Goal: Information Seeking & Learning: Learn about a topic

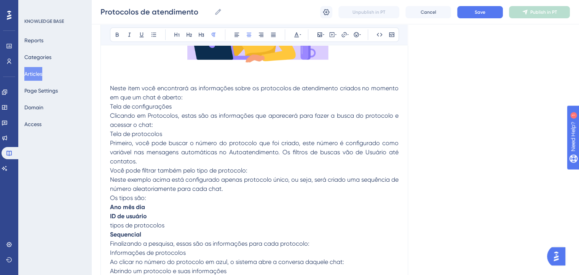
scroll to position [228, 0]
click at [242, 95] on p "Neste item você encontrará as informações sobre os protocolos de atendimento cr…" at bounding box center [254, 93] width 288 height 18
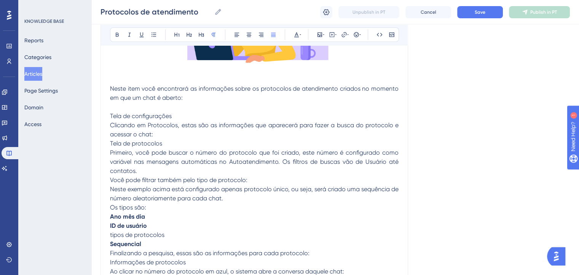
click at [181, 173] on p "Primeiro, você pode buscar o número do protocolo que foi criado, este número é …" at bounding box center [254, 161] width 288 height 27
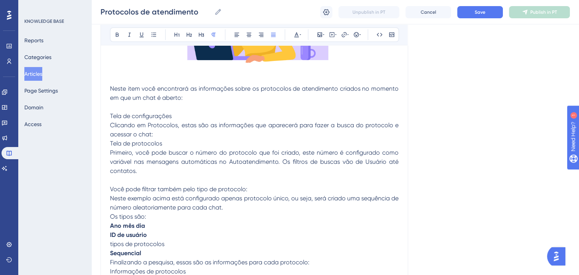
click at [232, 204] on p "Neste exemplo acima está configurado apenas protocolo único, ou seja, será cria…" at bounding box center [254, 203] width 288 height 18
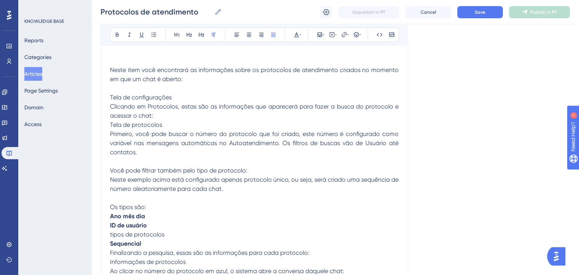
scroll to position [256, 0]
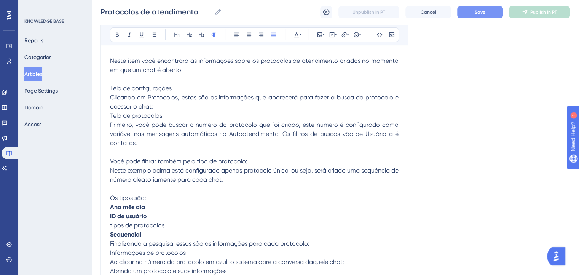
click at [478, 11] on span "Save" at bounding box center [479, 12] width 11 height 6
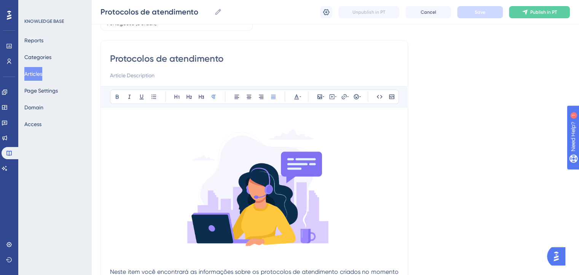
scroll to position [0, 0]
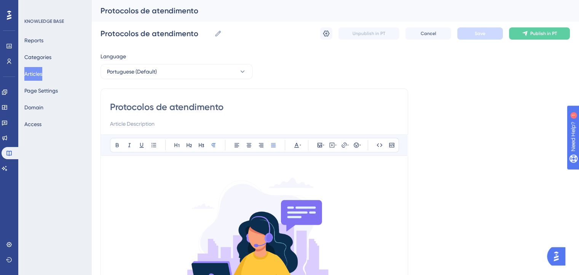
click at [40, 73] on button "Articles" at bounding box center [33, 74] width 18 height 14
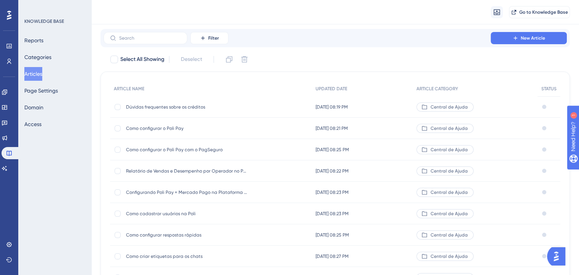
scroll to position [112, 0]
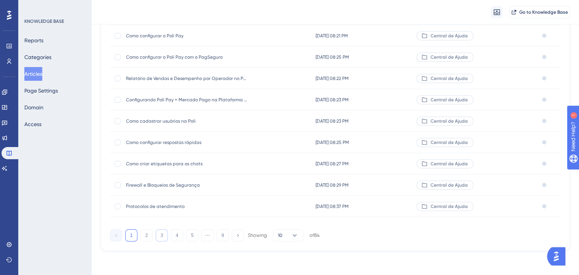
click at [160, 239] on button "3" at bounding box center [162, 235] width 12 height 12
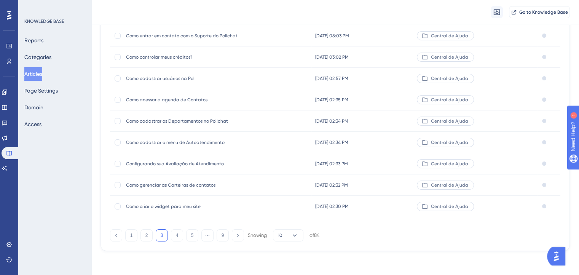
click at [154, 208] on span "Como criar o widget para meu site" at bounding box center [187, 206] width 122 height 6
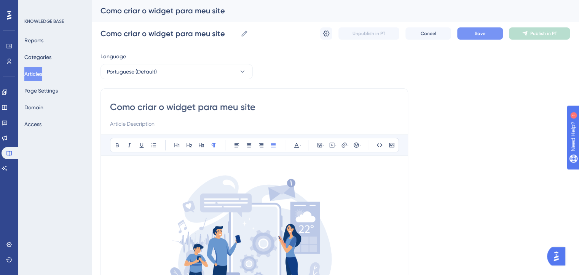
click at [493, 39] on button "Save" at bounding box center [480, 33] width 46 height 12
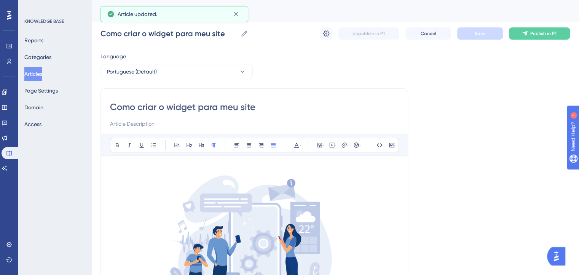
click at [36, 74] on button "Articles" at bounding box center [33, 74] width 18 height 14
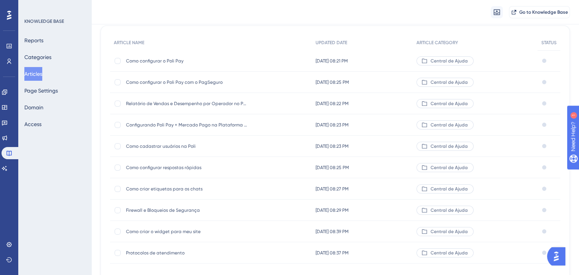
scroll to position [112, 0]
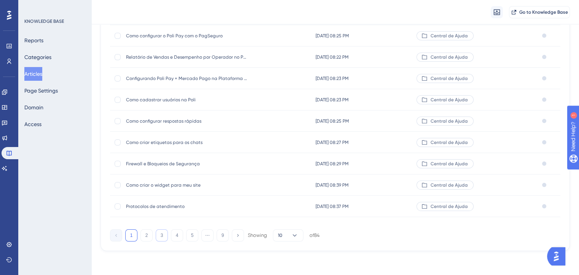
click at [166, 233] on button "3" at bounding box center [162, 235] width 12 height 12
click at [180, 143] on span "Como cadastrar os Departamentos no Polichat" at bounding box center [187, 142] width 122 height 6
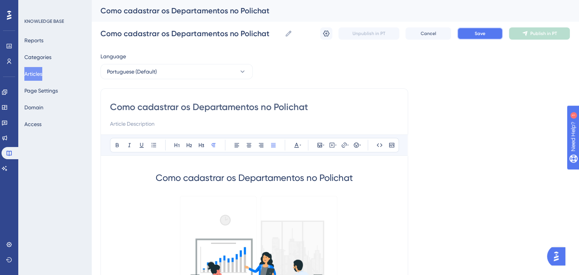
click at [483, 34] on span "Save" at bounding box center [479, 33] width 11 height 6
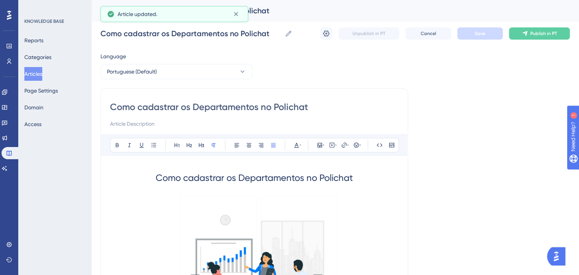
click at [42, 74] on button "Articles" at bounding box center [33, 74] width 18 height 14
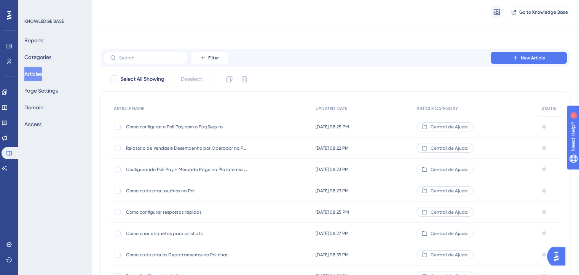
scroll to position [112, 0]
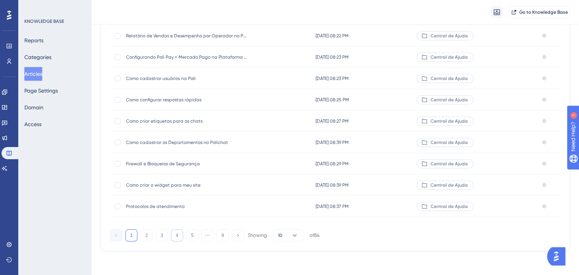
click at [176, 238] on button "4" at bounding box center [177, 235] width 12 height 12
click at [170, 31] on div "Configurações adicionais da empresa Configurações adicionais da empresa" at bounding box center [187, 35] width 122 height 21
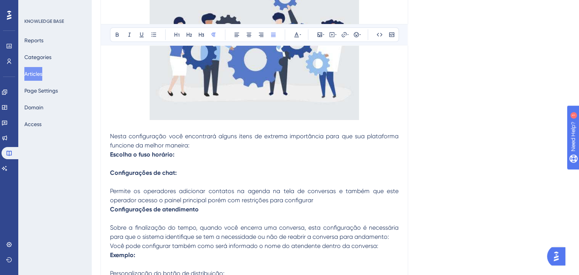
scroll to position [198, 0]
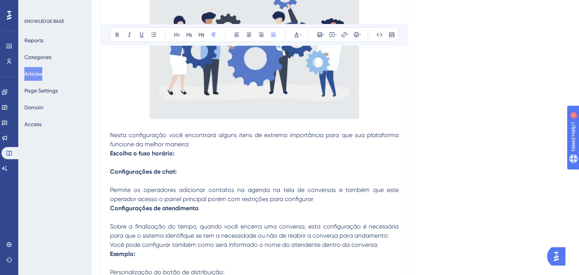
click at [379, 105] on p at bounding box center [254, 44] width 288 height 155
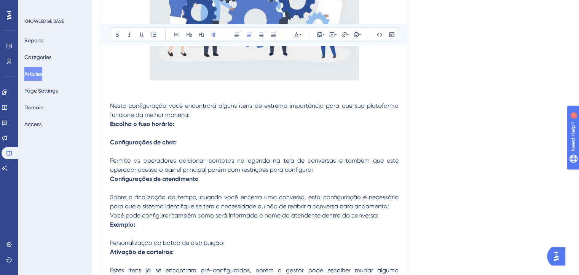
scroll to position [238, 0]
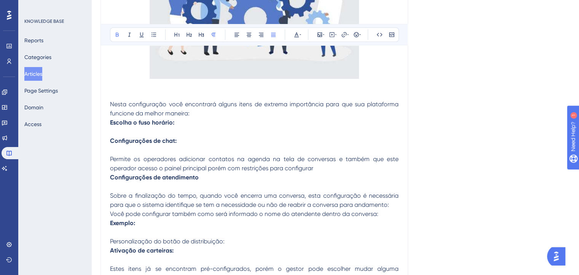
click at [203, 118] on p "Escolha o fuso horário:" at bounding box center [254, 122] width 288 height 9
drag, startPoint x: 198, startPoint y: 126, endPoint x: 90, endPoint y: 124, distance: 107.6
click at [91, 124] on div "Performance Users Engagement Widgets Feedback Product Updates Knowledge Base AI…" at bounding box center [334, 56] width 487 height 588
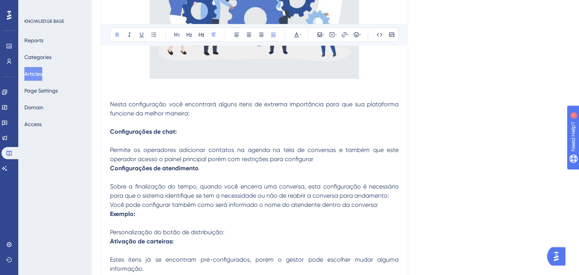
scroll to position [0, 0]
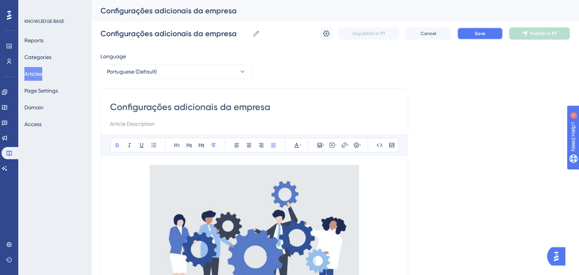
click at [483, 30] on span "Save" at bounding box center [479, 33] width 11 height 6
click at [42, 75] on button "Articles" at bounding box center [33, 74] width 18 height 14
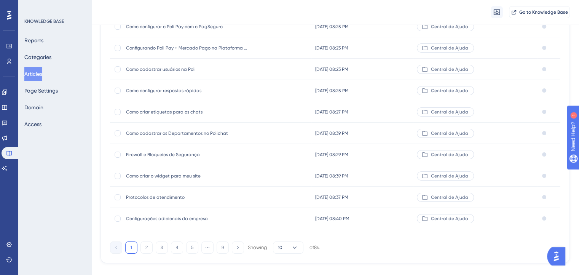
scroll to position [112, 0]
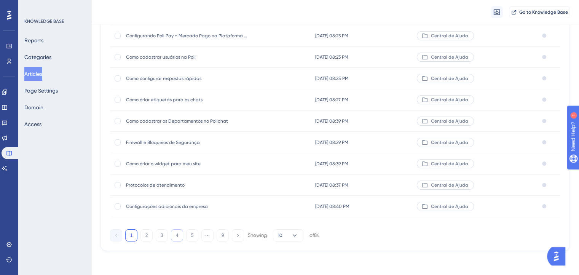
click at [174, 234] on button "4" at bounding box center [177, 235] width 12 height 12
click at [172, 36] on span "Como acessar as integrações na plataforma" at bounding box center [187, 36] width 122 height 6
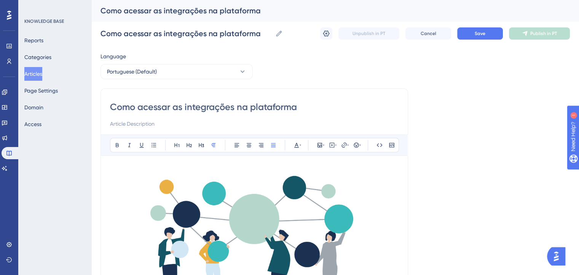
click at [480, 85] on div "Language Portuguese (Default) Como acessar as integrações na plataforma Bold It…" at bounding box center [334, 229] width 469 height 355
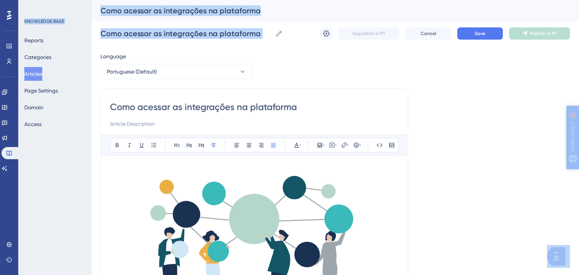
scroll to position [0, 6]
drag, startPoint x: 480, startPoint y: 85, endPoint x: 581, endPoint y: 126, distance: 108.8
click at [579, 0] on html "Performance Users Engagement Widgets Feedback Product Updates Knowledge Base AI…" at bounding box center [289, 0] width 579 height 0
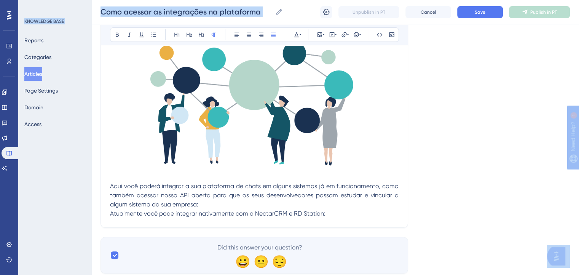
scroll to position [132, 6]
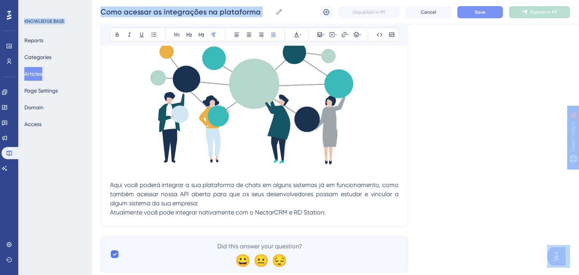
click at [479, 16] on button "Save" at bounding box center [480, 12] width 46 height 12
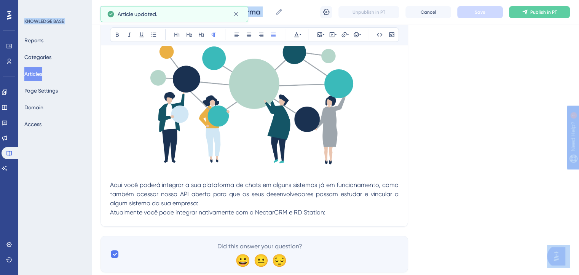
click at [42, 76] on button "Articles" at bounding box center [33, 74] width 18 height 14
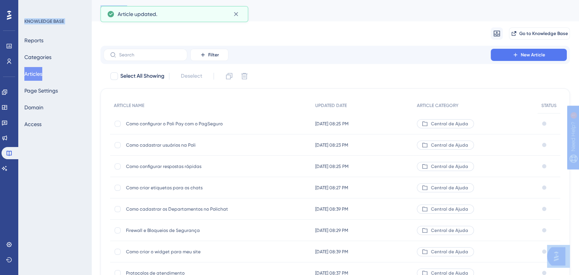
click at [42, 76] on button "Articles" at bounding box center [33, 74] width 18 height 14
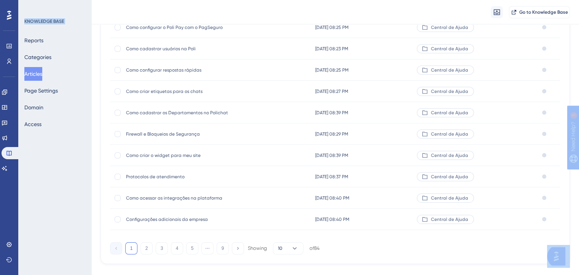
scroll to position [112, 0]
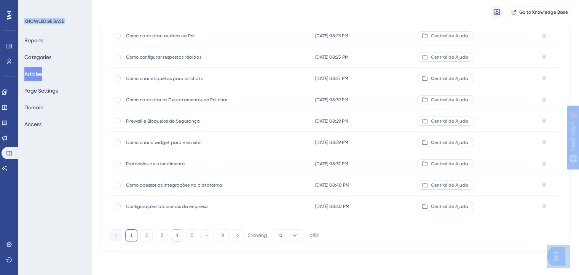
click at [179, 230] on button "4" at bounding box center [177, 235] width 12 height 12
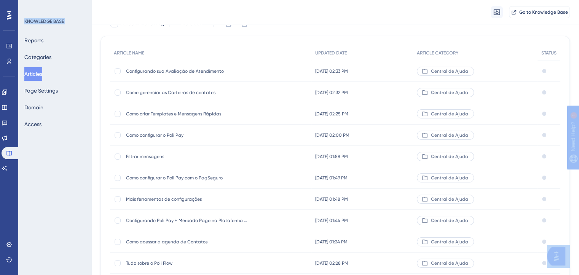
scroll to position [63, 0]
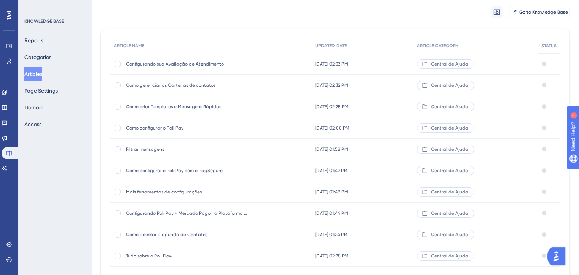
click at [178, 61] on span "Configurando sua Avaliação de Atendimento" at bounding box center [187, 64] width 122 height 6
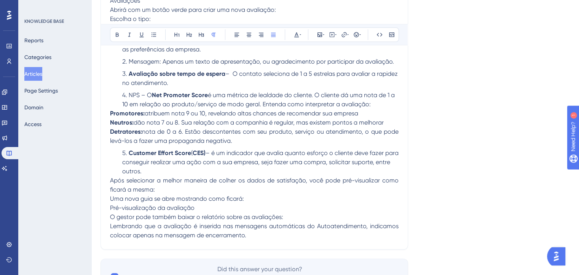
scroll to position [358, 0]
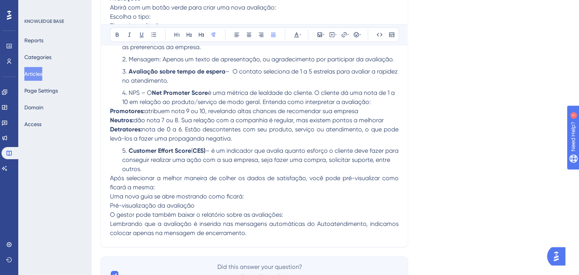
click at [304, 141] on p "Detratores: nota de 0 a 6. Estão descontentes com seu produto, serviço ou atend…" at bounding box center [254, 134] width 288 height 18
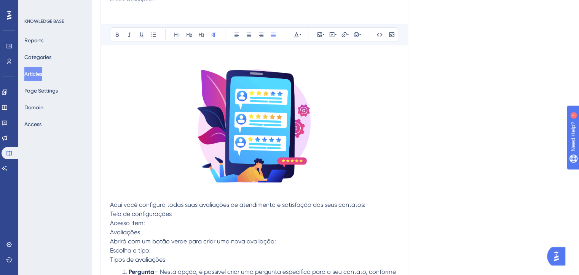
scroll to position [0, 0]
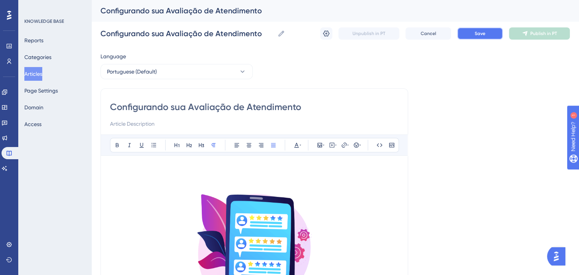
click at [470, 35] on button "Save" at bounding box center [480, 33] width 46 height 12
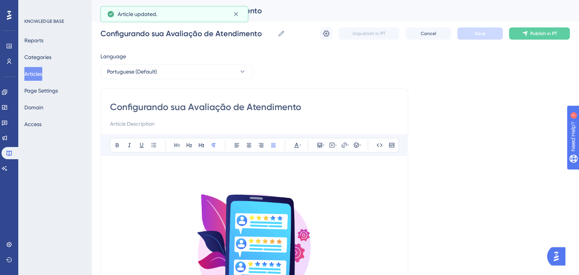
click at [42, 71] on button "Articles" at bounding box center [33, 74] width 18 height 14
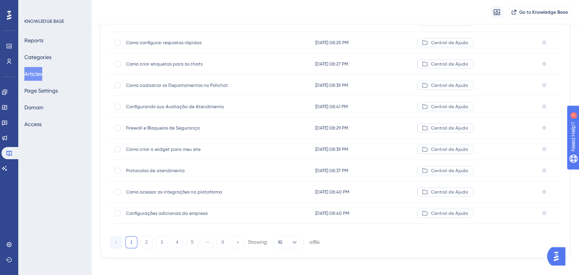
scroll to position [112, 0]
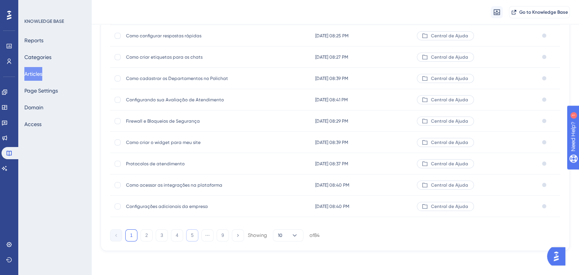
click at [187, 237] on button "5" at bounding box center [192, 235] width 12 height 12
click at [160, 236] on button "4" at bounding box center [162, 235] width 12 height 12
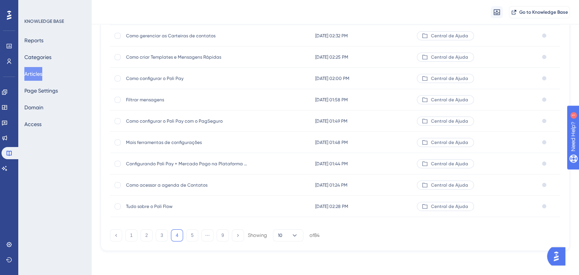
click at [152, 99] on span "Filtrar mensagens" at bounding box center [187, 100] width 122 height 6
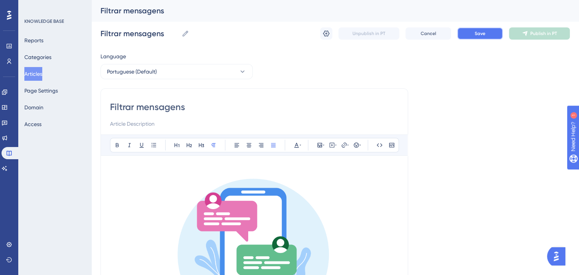
click at [480, 35] on span "Save" at bounding box center [479, 33] width 11 height 6
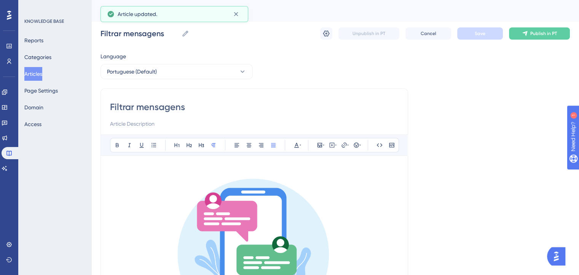
click at [42, 71] on button "Articles" at bounding box center [33, 74] width 18 height 14
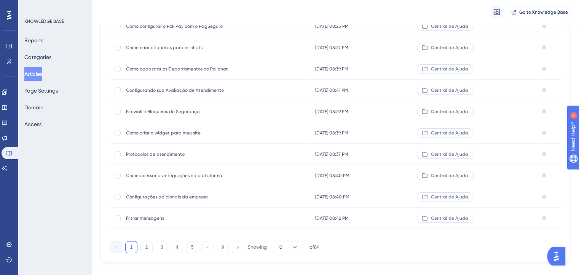
scroll to position [112, 0]
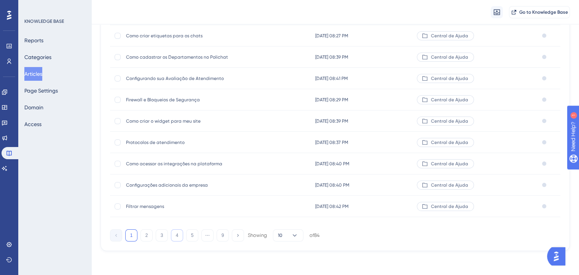
click at [178, 236] on button "4" at bounding box center [177, 235] width 12 height 12
click at [159, 186] on span "Como acessar a agenda de Contatos" at bounding box center [187, 185] width 122 height 6
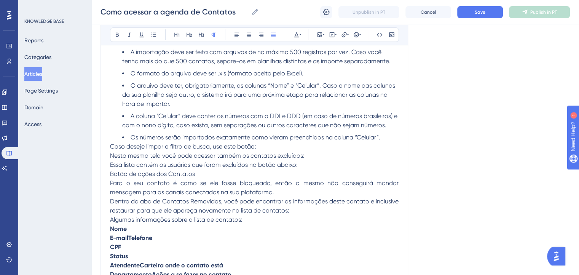
scroll to position [424, 0]
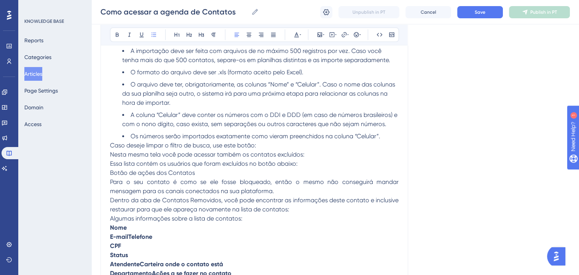
click at [393, 134] on li "Os números serão importados exatamente como vieram preenchidos na coluna “Celul…" at bounding box center [260, 136] width 276 height 9
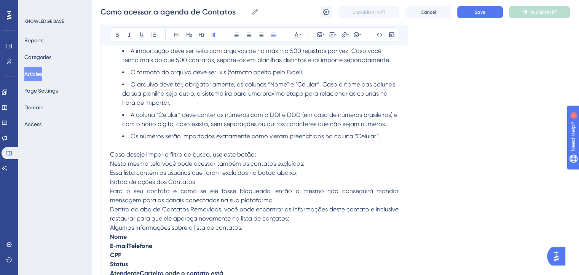
click at [263, 181] on p "Botão de ações dos Contatos" at bounding box center [254, 181] width 288 height 9
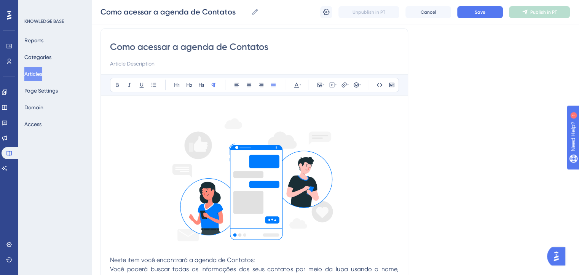
scroll to position [67, 0]
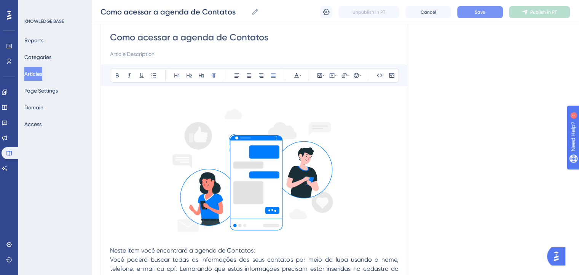
click at [491, 13] on button "Save" at bounding box center [480, 12] width 46 height 12
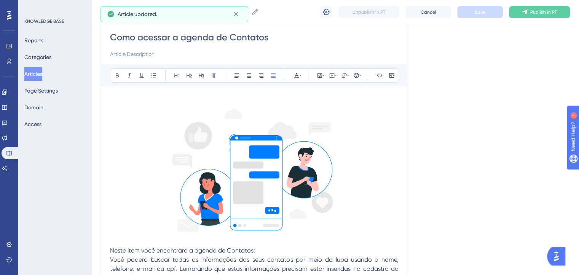
click at [42, 73] on button "Articles" at bounding box center [33, 74] width 18 height 14
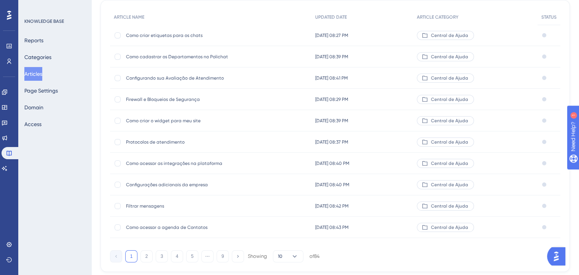
scroll to position [112, 0]
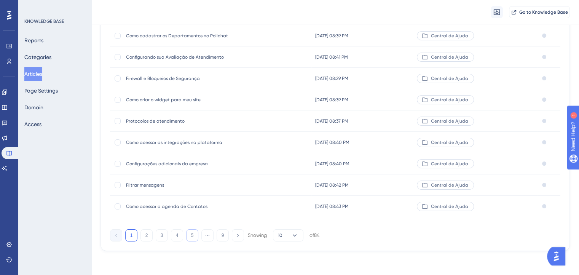
click at [192, 236] on button "5" at bounding box center [192, 235] width 12 height 12
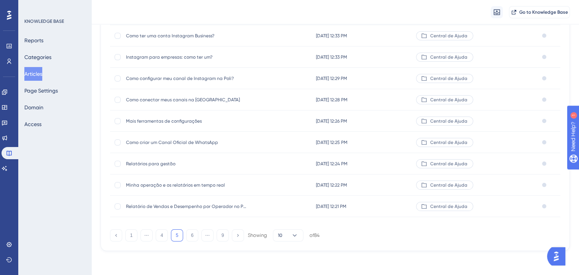
click at [143, 36] on span "Como ter uma conta Instagram Business?" at bounding box center [187, 36] width 122 height 6
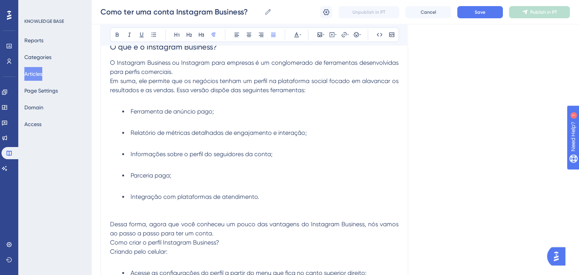
scroll to position [327, 0]
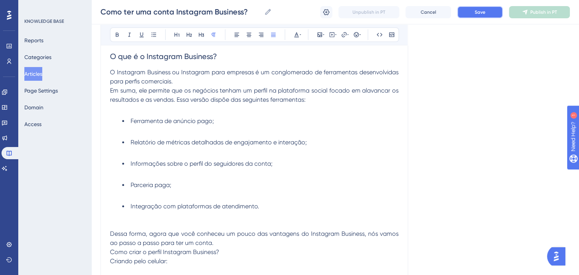
click at [474, 16] on button "Save" at bounding box center [480, 12] width 46 height 12
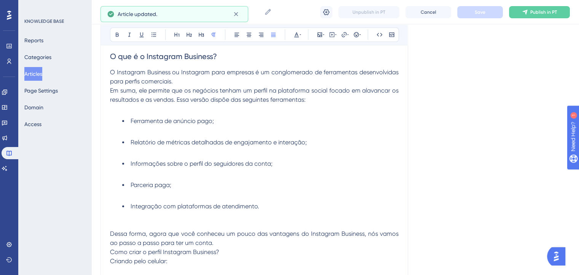
click at [33, 73] on button "Articles" at bounding box center [33, 74] width 18 height 14
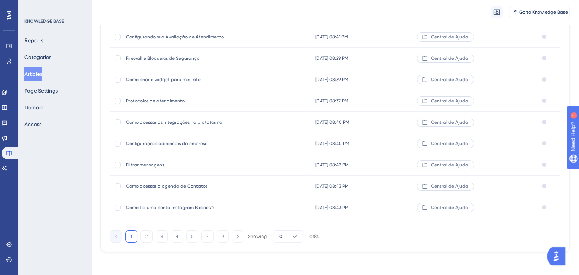
scroll to position [112, 0]
click at [188, 236] on button "5" at bounding box center [192, 235] width 12 height 12
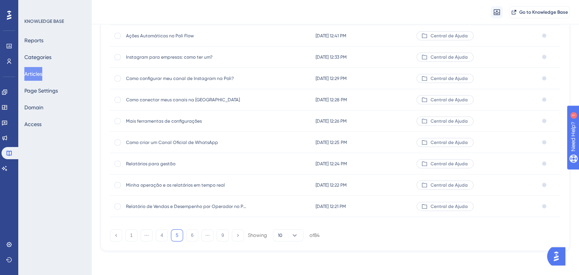
click at [180, 236] on button "5" at bounding box center [177, 235] width 12 height 12
click at [166, 232] on button "4" at bounding box center [162, 235] width 12 height 12
click at [184, 184] on span "Mais ferramentas de configurações" at bounding box center [187, 185] width 122 height 6
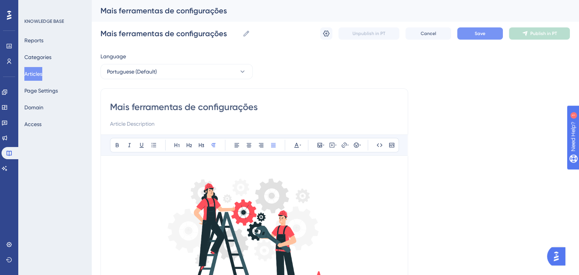
click at [472, 34] on button "Save" at bounding box center [480, 33] width 46 height 12
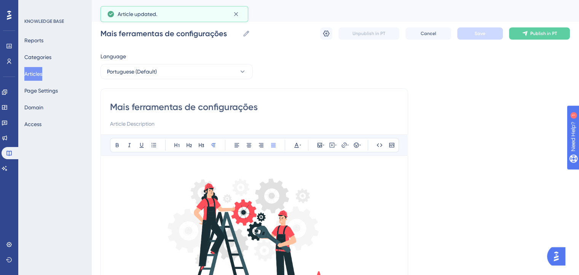
click at [37, 69] on button "Articles" at bounding box center [33, 74] width 18 height 14
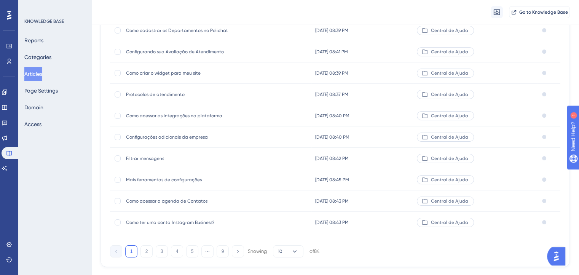
scroll to position [112, 0]
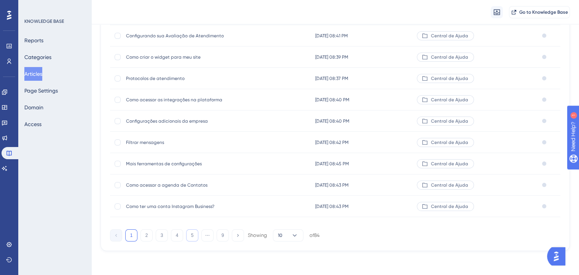
click at [191, 236] on button "5" at bounding box center [192, 235] width 12 height 12
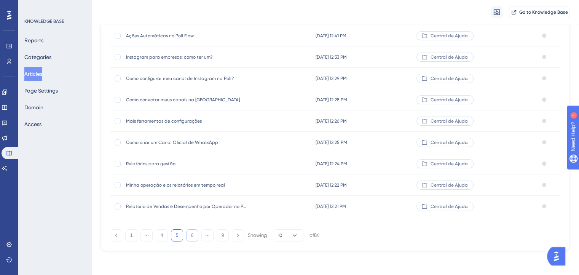
click at [191, 236] on button "6" at bounding box center [192, 235] width 12 height 12
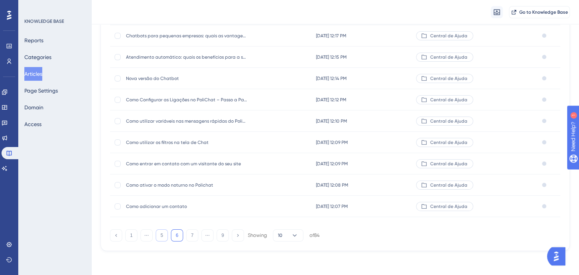
click at [160, 231] on button "5" at bounding box center [162, 235] width 12 height 12
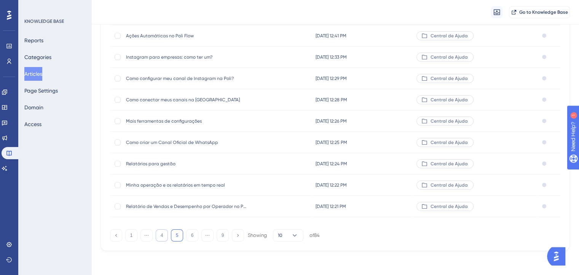
click at [157, 237] on button "4" at bounding box center [162, 235] width 12 height 12
click at [161, 142] on span "Como criar Templates e Mensagens Rápidas" at bounding box center [187, 142] width 122 height 6
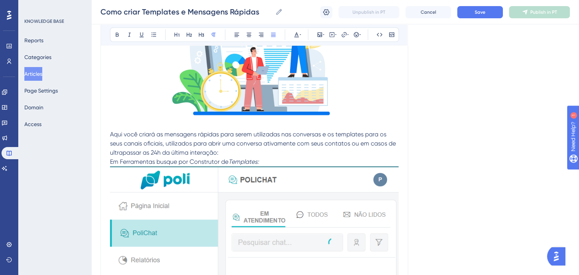
scroll to position [186, 0]
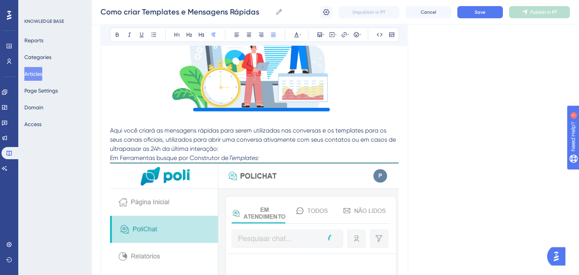
click at [326, 159] on p "Em Ferramentas busque por Construtor de Templates:" at bounding box center [254, 157] width 288 height 9
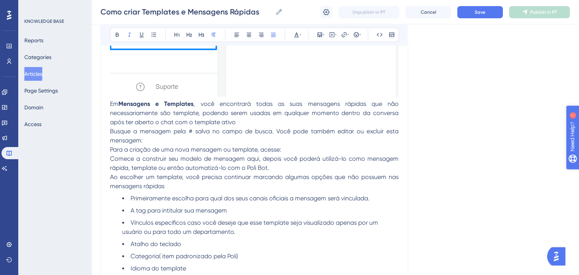
scroll to position [521, 0]
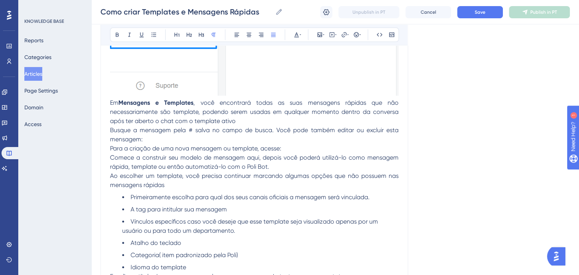
click at [157, 141] on p "Busque a mensagem pela # salva no campo de busca. Você pode também editar ou ex…" at bounding box center [254, 135] width 288 height 18
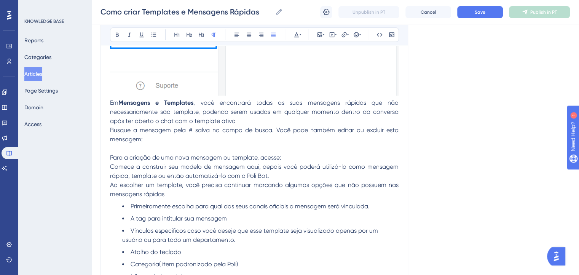
click at [193, 191] on p "Ao escolher um template, você precisa continuar marcando algumas opções que não…" at bounding box center [254, 189] width 288 height 18
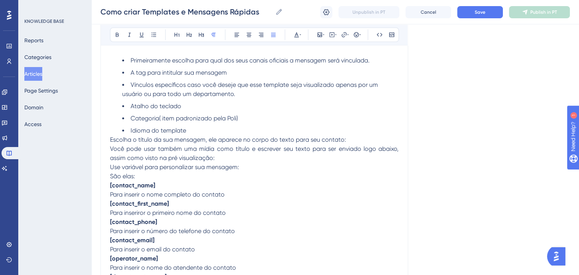
scroll to position [687, 0]
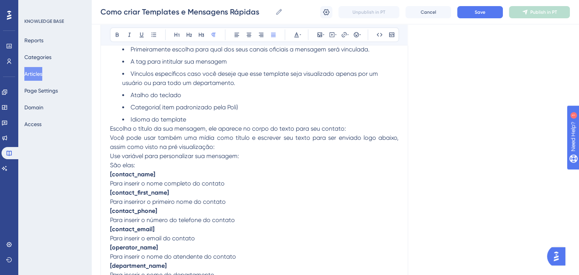
click at [279, 121] on li "Idioma do template" at bounding box center [260, 119] width 276 height 9
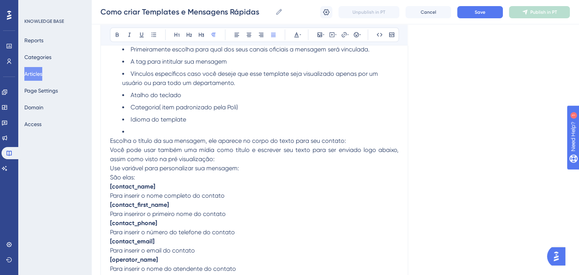
click at [251, 168] on p "Use variável para personalizar sua mensagem:" at bounding box center [254, 168] width 288 height 9
click at [138, 176] on p "São elas:" at bounding box center [254, 177] width 288 height 9
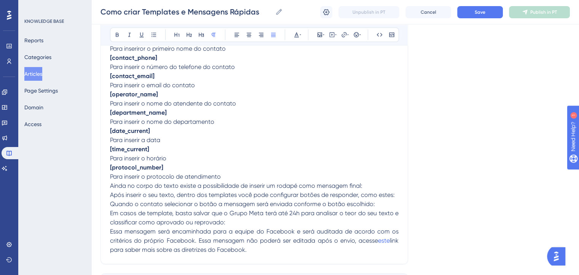
scroll to position [872, 0]
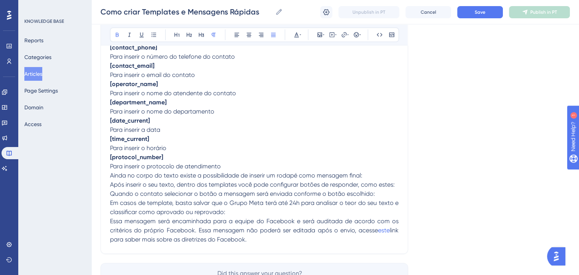
click at [179, 159] on p "[protocol_number]" at bounding box center [254, 157] width 288 height 9
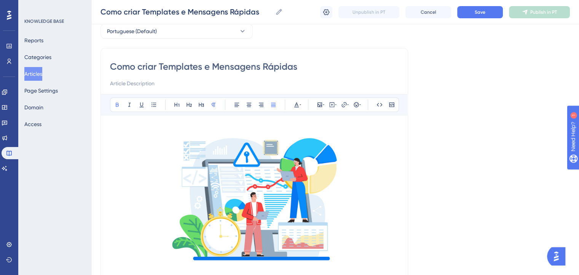
scroll to position [33, 0]
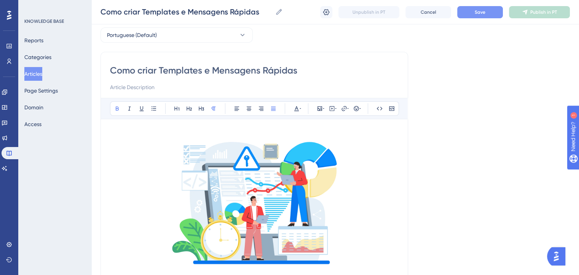
click at [469, 14] on button "Save" at bounding box center [480, 12] width 46 height 12
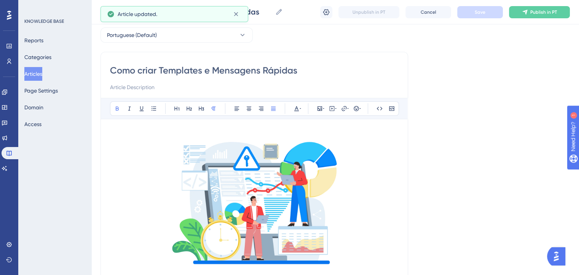
click at [40, 78] on button "Articles" at bounding box center [33, 74] width 18 height 14
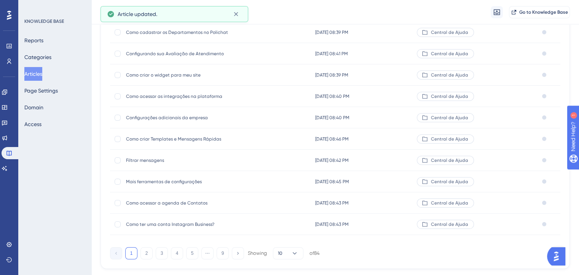
scroll to position [101, 0]
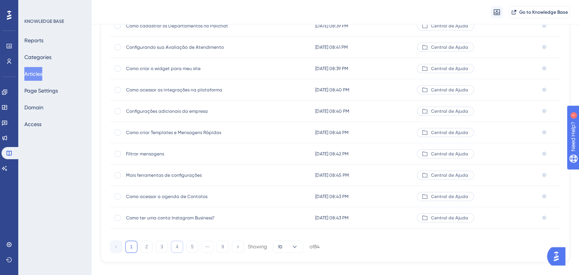
click at [174, 246] on button "4" at bounding box center [177, 246] width 12 height 12
click at [159, 155] on span "Como gerenciar as Carteiras de contatos" at bounding box center [187, 154] width 122 height 6
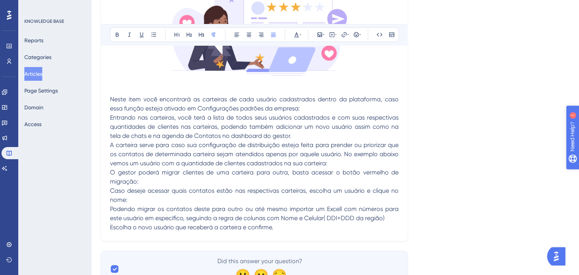
scroll to position [219, 0]
click at [302, 130] on p "Entrando nas carteiras, você terá a lista de todos seus usuários cadastrados e …" at bounding box center [254, 127] width 288 height 27
click at [300, 110] on p "Neste item você encontrará as carteiras de cada usuário cadastrados dentro da p…" at bounding box center [254, 104] width 288 height 18
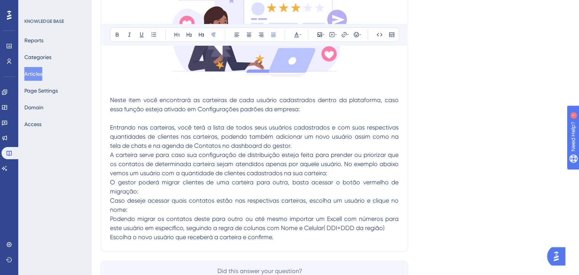
click at [292, 148] on p "Entrando nas carteiras, você terá a lista de todos seus usuários cadastrados e …" at bounding box center [254, 136] width 288 height 27
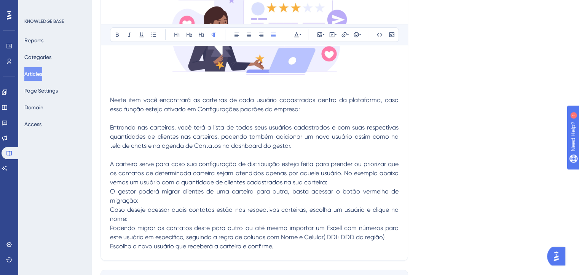
click at [336, 180] on p "A carteira serve para caso sua configuração de distribuição esteja feita para p…" at bounding box center [254, 172] width 288 height 27
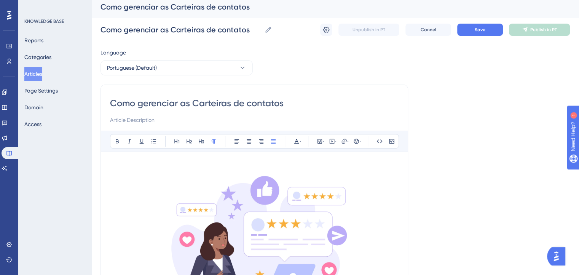
scroll to position [0, 0]
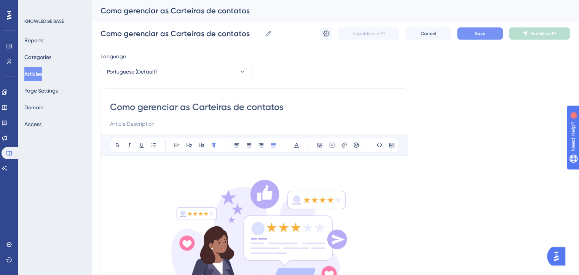
click at [477, 31] on span "Save" at bounding box center [479, 33] width 11 height 6
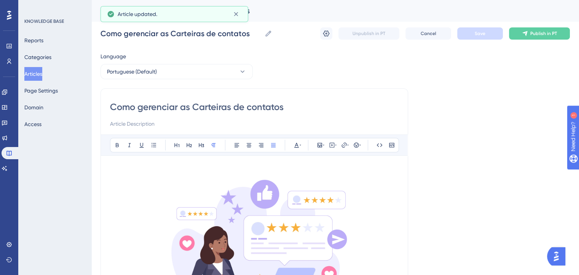
click at [42, 75] on button "Articles" at bounding box center [33, 74] width 18 height 14
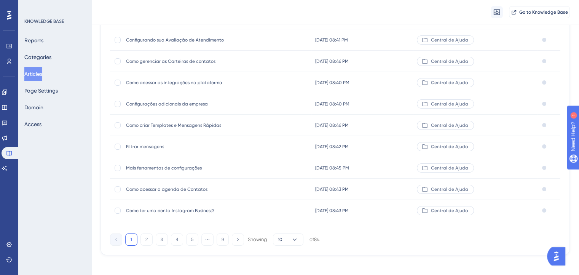
scroll to position [112, 0]
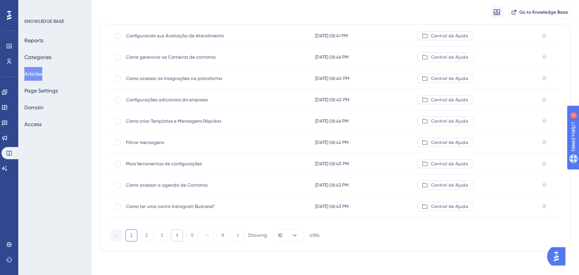
click at [172, 235] on button "4" at bounding box center [177, 235] width 12 height 12
click at [194, 234] on button "5" at bounding box center [192, 235] width 12 height 12
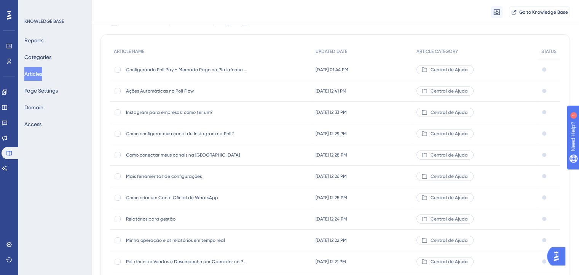
scroll to position [44, 0]
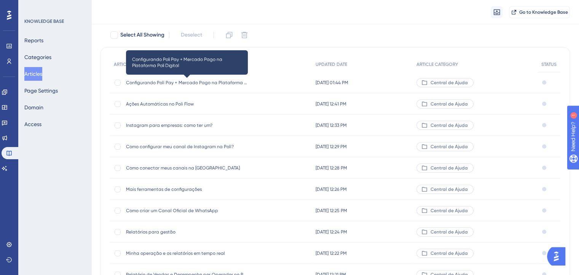
click at [230, 83] on span "Configurando Poli Pay + Mercado Pago na Plataforma Poli Digital" at bounding box center [187, 82] width 122 height 6
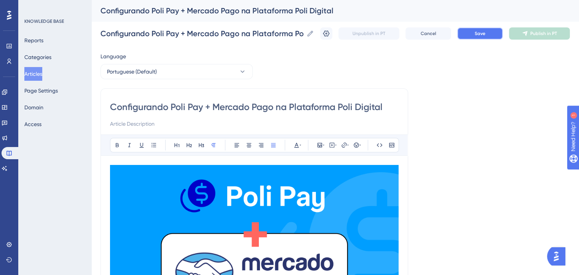
click at [500, 31] on button "Save" at bounding box center [480, 33] width 46 height 12
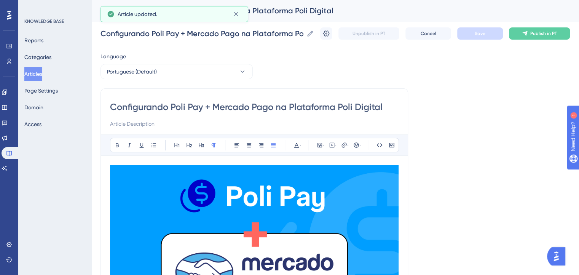
click at [33, 70] on button "Articles" at bounding box center [33, 74] width 18 height 14
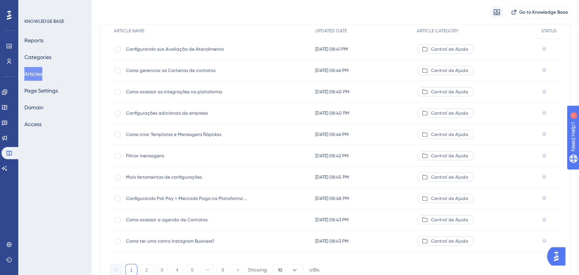
scroll to position [112, 0]
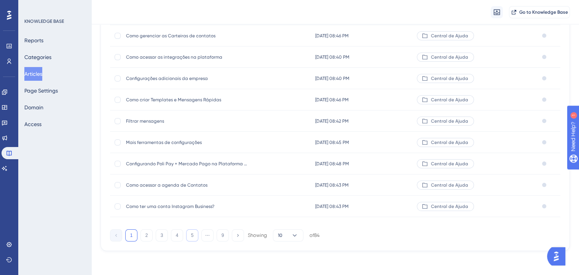
click at [193, 232] on button "5" at bounding box center [192, 235] width 12 height 12
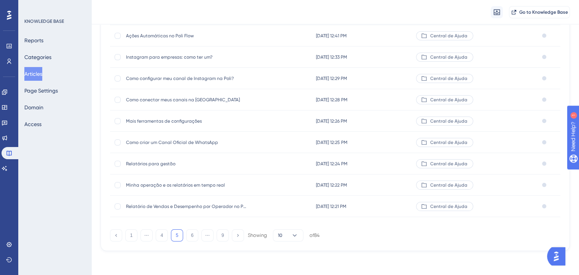
click at [190, 54] on span "Instagram para empresas: como ter um?" at bounding box center [187, 57] width 122 height 6
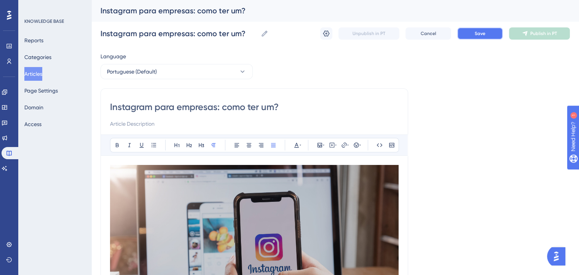
click at [476, 31] on span "Save" at bounding box center [479, 33] width 11 height 6
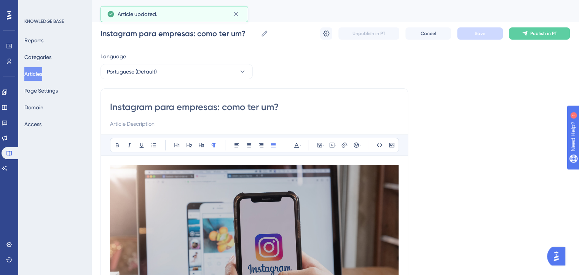
click at [42, 74] on button "Articles" at bounding box center [33, 74] width 18 height 14
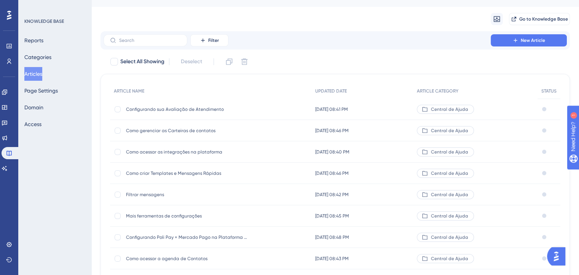
scroll to position [112, 0]
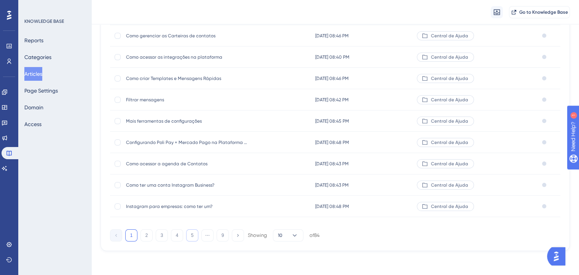
click at [194, 239] on button "5" at bounding box center [192, 235] width 12 height 12
click at [206, 209] on div "Relatório de Vendas e Desempenho por Operador no Poli Pay Relatório de Vendas e…" at bounding box center [187, 205] width 122 height 21
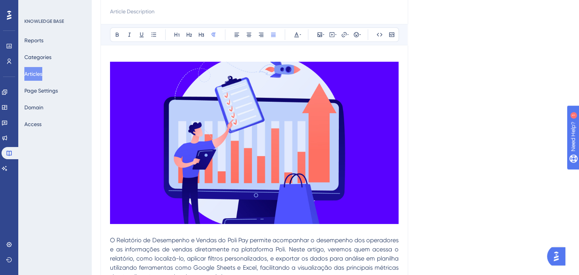
scroll to position [925, 0]
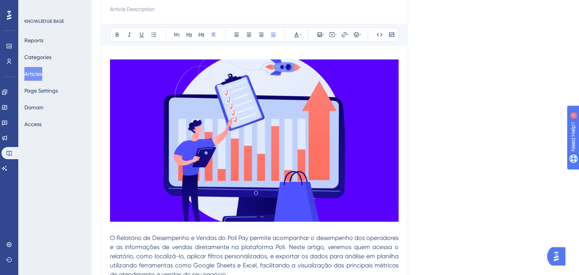
scroll to position [0, 0]
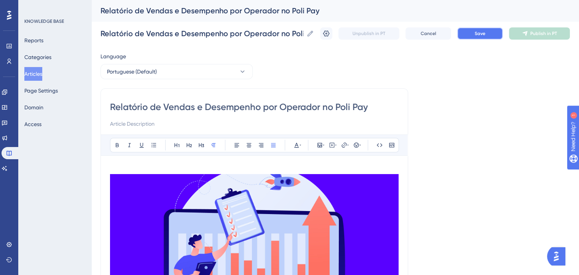
click at [485, 31] on span "Save" at bounding box center [479, 33] width 11 height 6
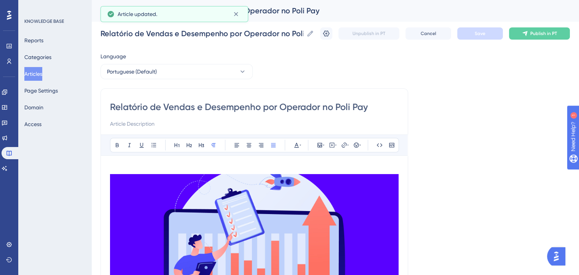
click at [32, 72] on button "Articles" at bounding box center [33, 74] width 18 height 14
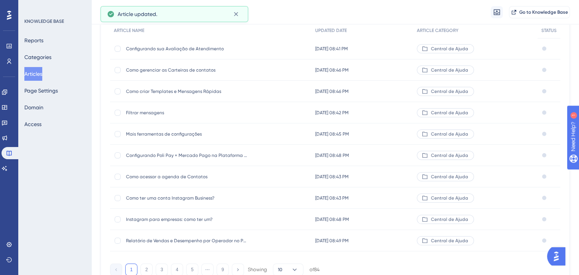
scroll to position [112, 0]
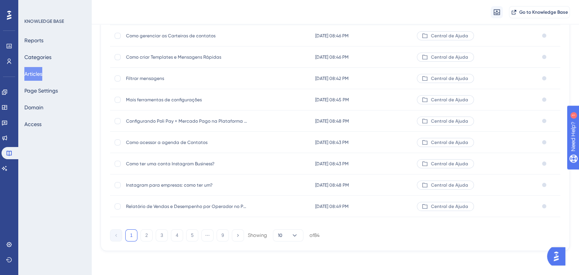
click at [199, 234] on div "1 2 3 4 5 ⋯ 9 Showing 10 of 84" at bounding box center [215, 235] width 210 height 12
click at [193, 234] on button "5" at bounding box center [192, 235] width 12 height 12
click at [182, 209] on span "Minha operação e os relatórios em tempo real" at bounding box center [187, 206] width 122 height 6
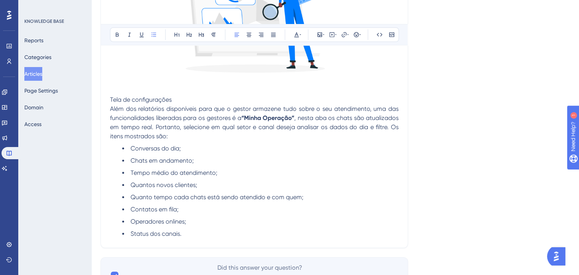
scroll to position [233, 0]
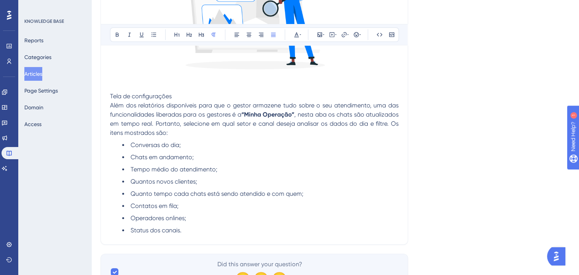
click at [172, 131] on p "Além dos relatórios disponíveis para que o gestor armazene tudo sobre o seu ate…" at bounding box center [254, 119] width 288 height 37
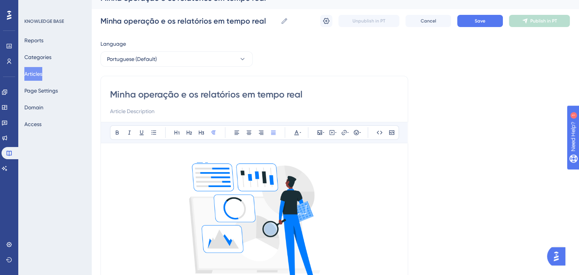
scroll to position [0, 0]
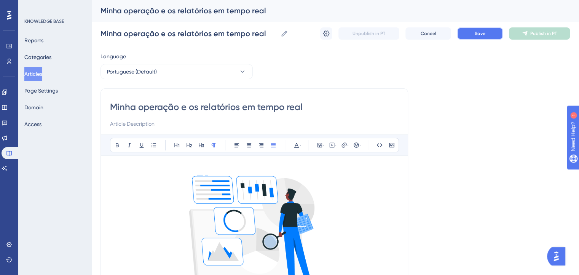
click at [470, 35] on button "Save" at bounding box center [480, 33] width 46 height 12
click at [42, 74] on button "Articles" at bounding box center [33, 74] width 18 height 14
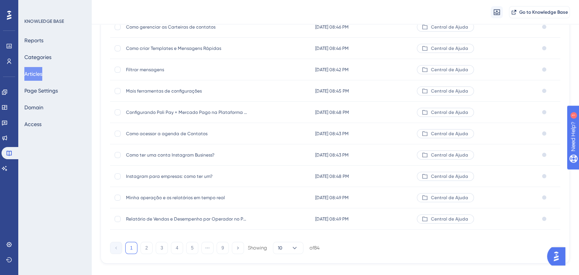
scroll to position [112, 0]
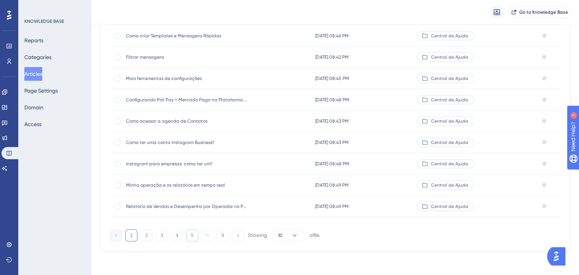
click at [188, 235] on button "5" at bounding box center [192, 235] width 12 height 12
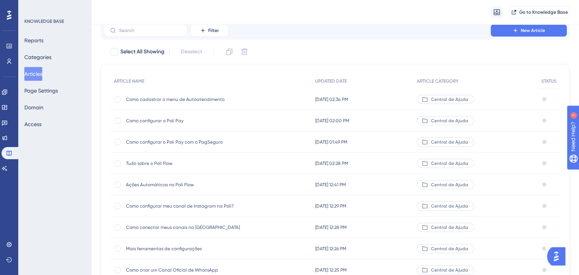
scroll to position [27, 0]
click at [199, 232] on div "Como conectar meus canais na Poli Como conectar meus canais na [GEOGRAPHIC_DATA]" at bounding box center [187, 227] width 122 height 21
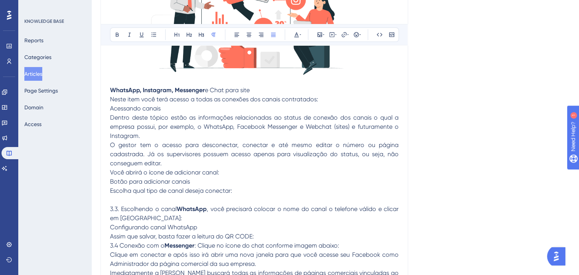
scroll to position [222, 0]
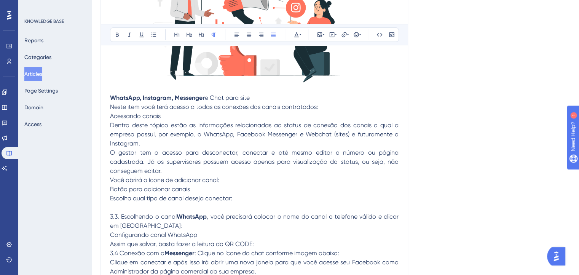
click at [334, 106] on p "Neste item você terá acesso a todas as conexões dos canais contratados:" at bounding box center [254, 106] width 288 height 9
click at [164, 118] on p "Acessando canais" at bounding box center [254, 115] width 288 height 9
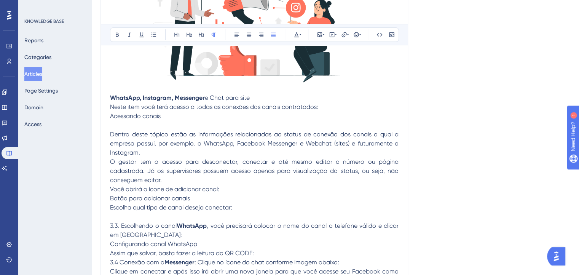
click at [145, 151] on p "Dentro deste tópico estão as informações relacionadas ao status de conexão dos …" at bounding box center [254, 143] width 288 height 27
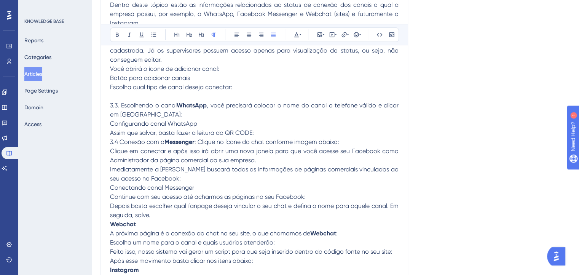
scroll to position [351, 0]
click at [172, 117] on p "3.3. Escolhendo o canal WhatsApp , você precisará colocar o nome do canal o tel…" at bounding box center [254, 111] width 288 height 18
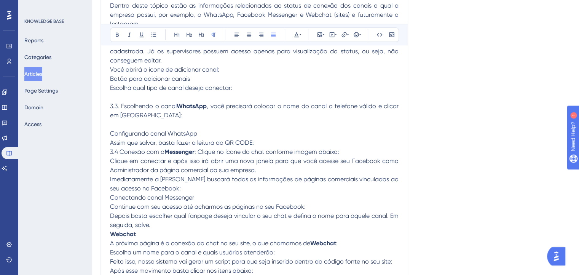
click at [202, 227] on p "Depois basta escolher qual fanpage deseja vincular o seu chat e defina o nome p…" at bounding box center [254, 220] width 288 height 18
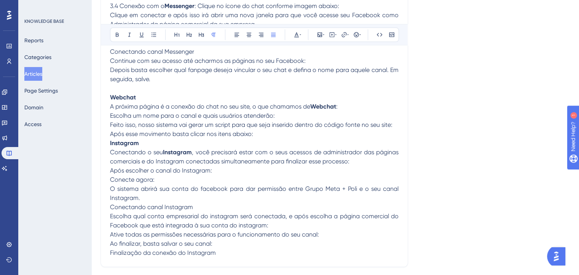
scroll to position [490, 0]
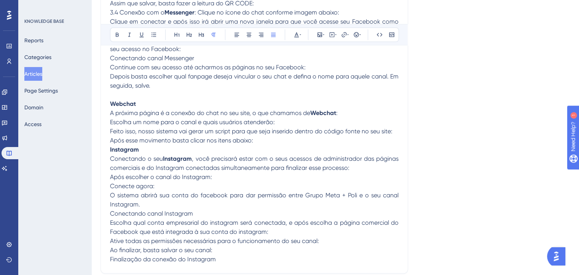
click at [254, 141] on p "Após esse movimento basta clicar nos itens abaixo:" at bounding box center [254, 140] width 288 height 9
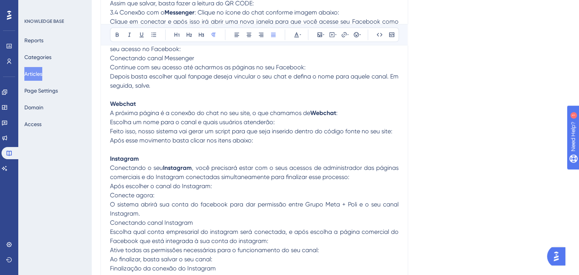
click at [189, 215] on p "O sistema abrirá sua conta do facebook para dar permissão entre Grupo Meta + Po…" at bounding box center [254, 209] width 288 height 18
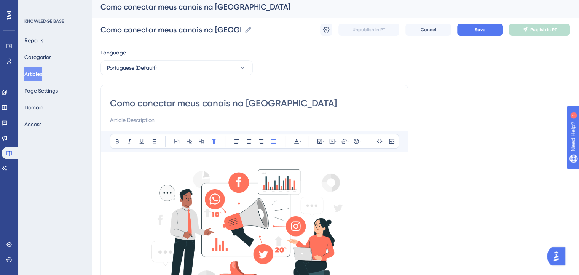
scroll to position [0, 0]
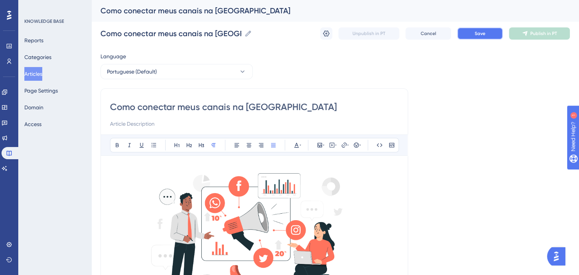
click at [468, 30] on button "Save" at bounding box center [480, 33] width 46 height 12
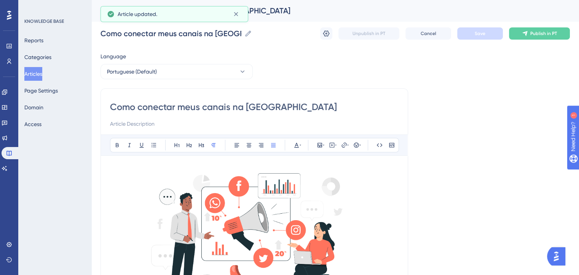
click at [42, 75] on button "Articles" at bounding box center [33, 74] width 18 height 14
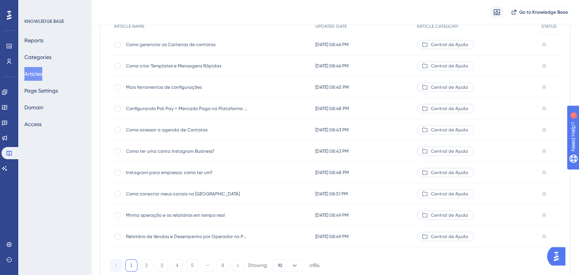
scroll to position [112, 0]
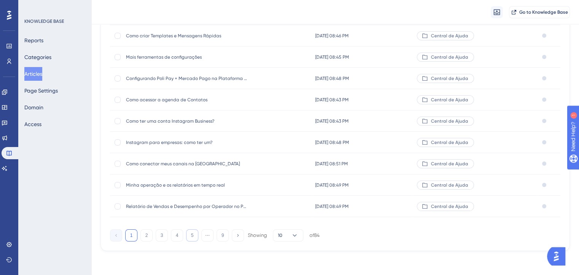
click at [189, 234] on button "5" at bounding box center [192, 235] width 12 height 12
click at [152, 206] on span "Relatórios para gestão" at bounding box center [187, 206] width 122 height 6
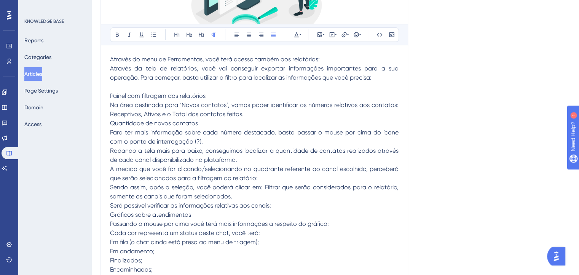
scroll to position [257, 0]
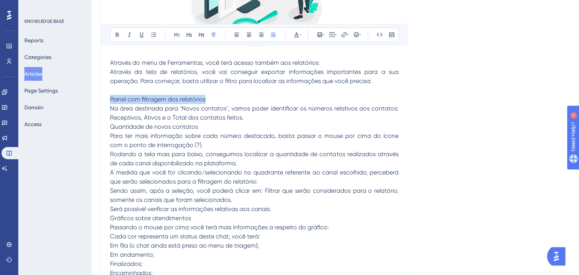
drag, startPoint x: 208, startPoint y: 97, endPoint x: 106, endPoint y: 99, distance: 102.7
click at [106, 99] on div "Relatórios para gestão Bold Italic Underline Bullet Point Heading 1 Heading 2 H…" at bounding box center [253, 132] width 307 height 602
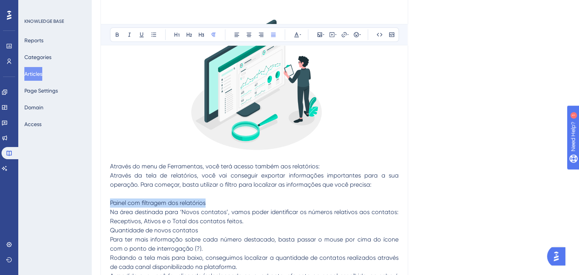
scroll to position [136, 0]
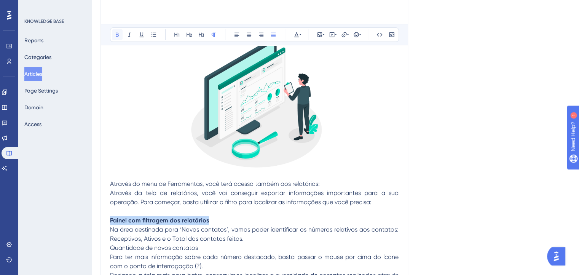
click at [117, 35] on icon at bounding box center [117, 35] width 6 height 6
click at [301, 188] on p "Através da tela de relatórios, você vai conseguir exportar informações importan…" at bounding box center [254, 197] width 288 height 18
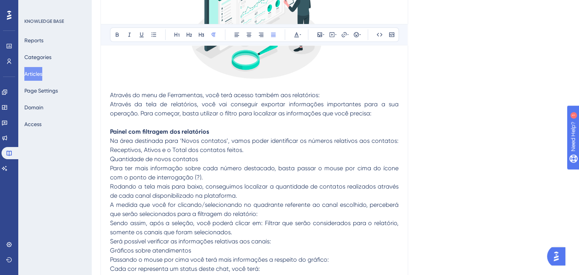
scroll to position [230, 0]
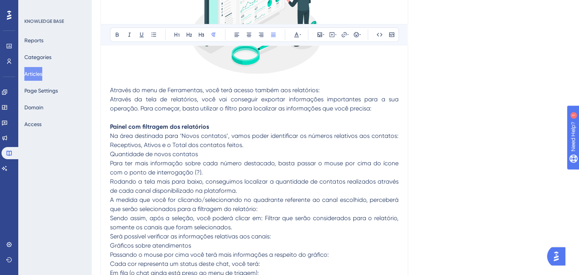
click at [275, 146] on p "Na área destinada para ‘Novos contatos’, vamos poder identificar os números rel…" at bounding box center [254, 140] width 288 height 18
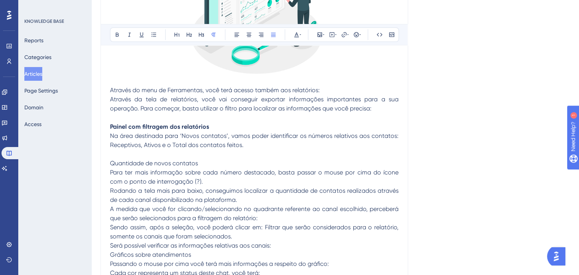
click at [240, 180] on p "Para ter mais informação sobre cada número destacado, basta passar o mouse por …" at bounding box center [254, 177] width 288 height 18
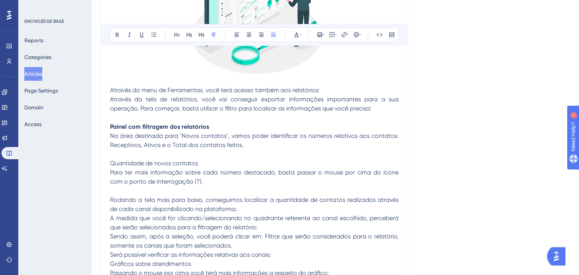
click at [256, 208] on p "Rodando a tela mais para baixo, conseguimos localizar a quantidade de contatos …" at bounding box center [254, 204] width 288 height 18
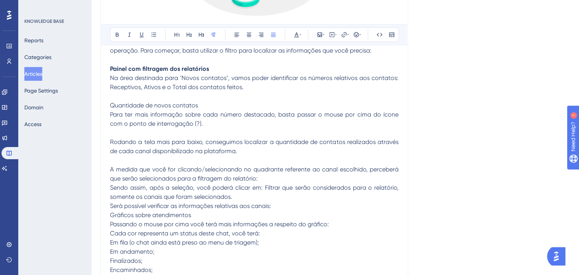
scroll to position [294, 0]
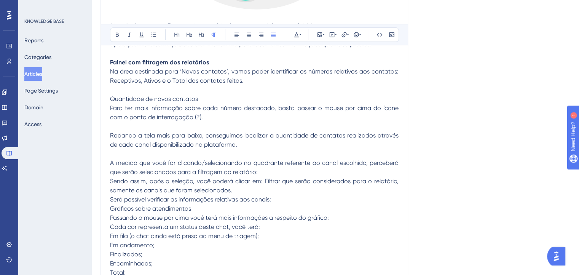
click at [234, 190] on p "Sendo assim, após a seleção, você poderá clicar em: Filtrar que serão considera…" at bounding box center [254, 185] width 288 height 18
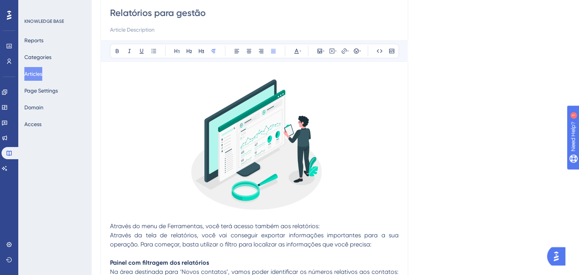
scroll to position [0, 0]
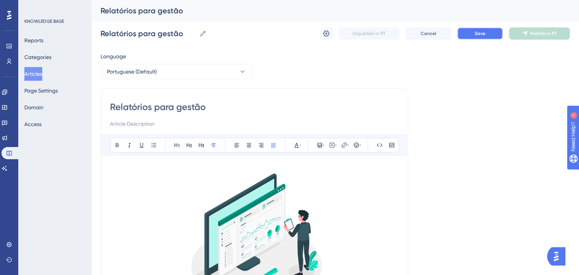
click at [466, 35] on button "Save" at bounding box center [480, 33] width 46 height 12
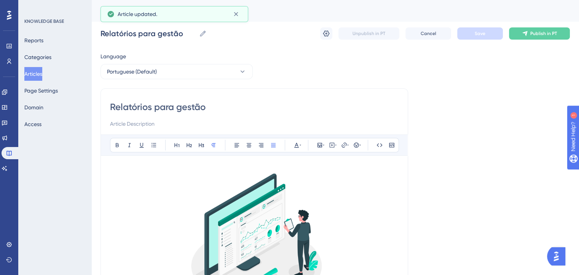
click at [42, 75] on button "Articles" at bounding box center [33, 74] width 18 height 14
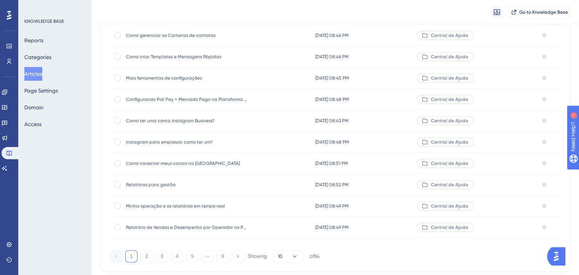
scroll to position [112, 0]
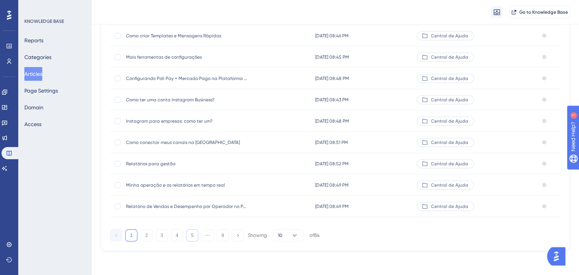
click at [195, 236] on button "5" at bounding box center [192, 235] width 12 height 12
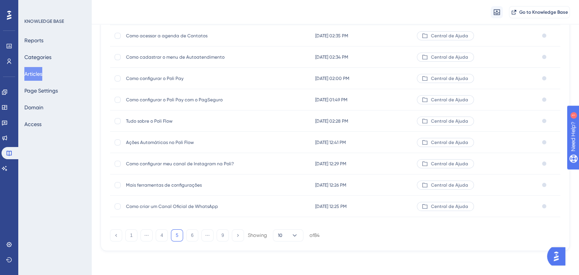
click at [208, 34] on span "Como acessar a agenda de Contatos" at bounding box center [187, 36] width 122 height 6
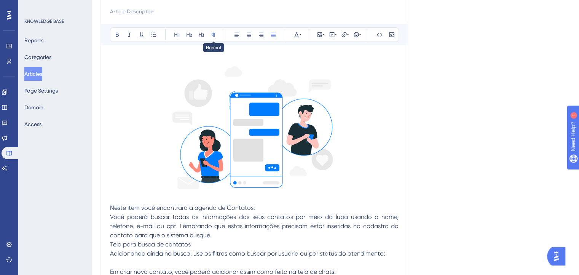
scroll to position [298, 0]
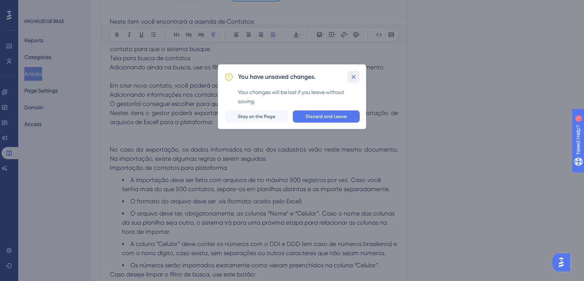
click at [353, 75] on icon at bounding box center [354, 77] width 8 height 8
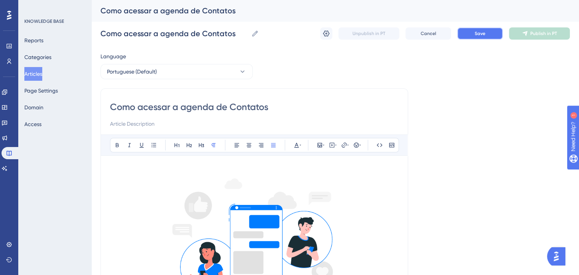
click at [469, 28] on button "Save" at bounding box center [480, 33] width 46 height 12
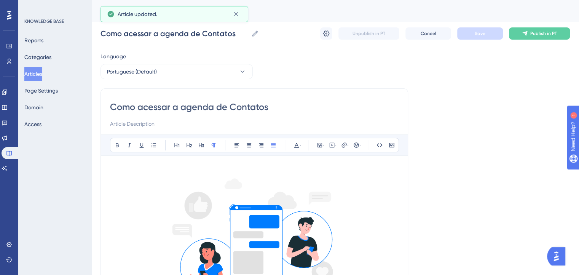
click at [42, 79] on button "Articles" at bounding box center [33, 74] width 18 height 14
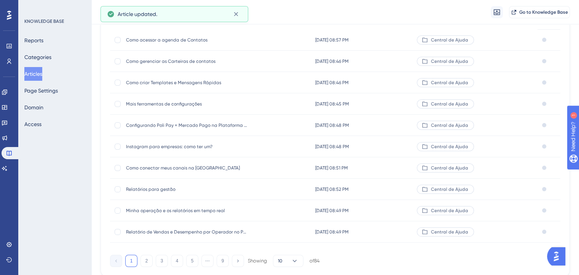
scroll to position [112, 0]
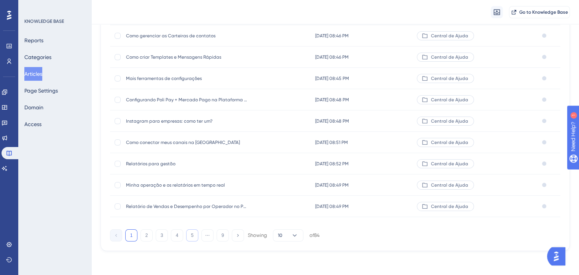
click at [195, 239] on button "5" at bounding box center [192, 235] width 12 height 12
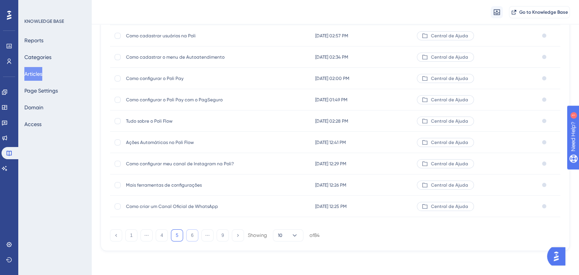
click at [195, 239] on button "6" at bounding box center [192, 235] width 12 height 12
click at [160, 237] on button "5" at bounding box center [162, 235] width 12 height 12
drag, startPoint x: 188, startPoint y: 149, endPoint x: 188, endPoint y: 158, distance: 9.1
click at [188, 158] on div "ARTICLE NAME UPDATED DATE ARTICLE CATEGORY STATUS Como controlar meus créditos?…" at bounding box center [335, 103] width 450 height 228
click at [102, 145] on div "ARTICLE NAME UPDATED DATE ARTICLE CATEGORY STATUS Como controlar meus créditos?…" at bounding box center [334, 115] width 469 height 272
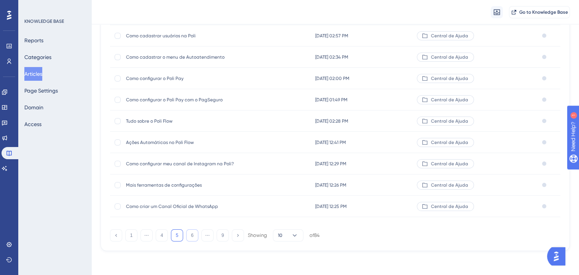
click at [191, 232] on button "6" at bounding box center [192, 235] width 12 height 12
click at [176, 204] on span "Como adicionar um contato" at bounding box center [187, 206] width 122 height 6
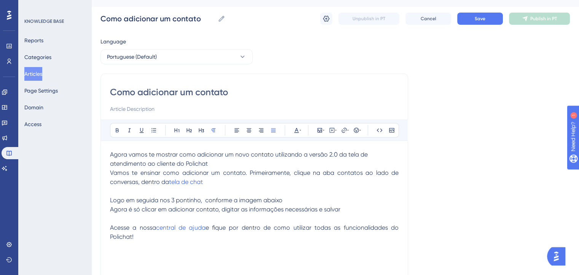
scroll to position [14, 0]
click at [480, 15] on button "Save" at bounding box center [480, 19] width 46 height 12
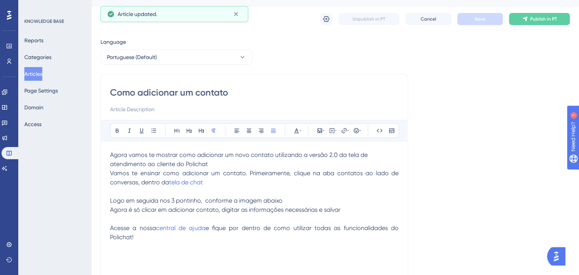
click at [41, 70] on button "Articles" at bounding box center [33, 74] width 18 height 14
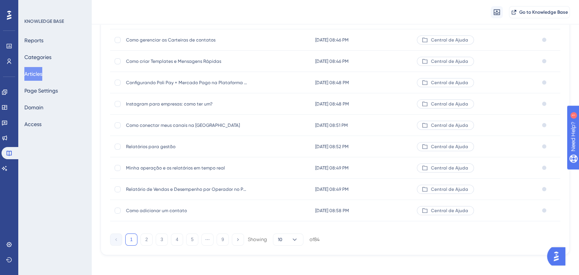
scroll to position [112, 0]
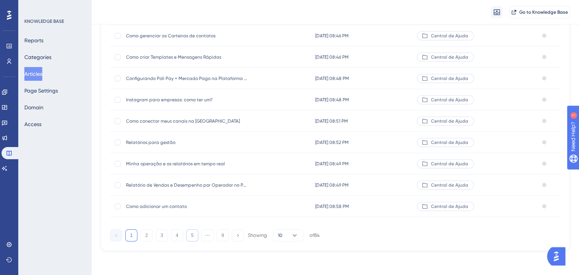
click at [193, 233] on button "5" at bounding box center [192, 235] width 12 height 12
click at [164, 35] on span "Como controlar meus créditos?" at bounding box center [187, 36] width 122 height 6
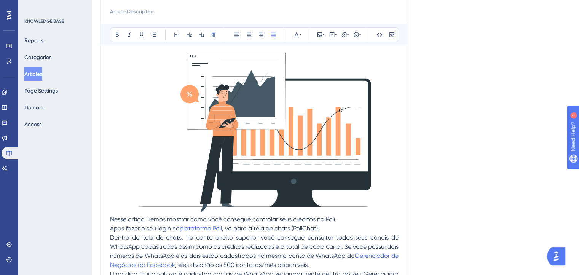
scroll to position [181, 0]
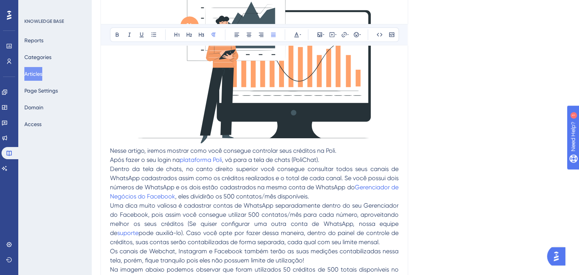
click at [345, 160] on p "Após fazer o seu login na plataforma Poli , vá para a tela de chats (PoliChat)." at bounding box center [254, 159] width 288 height 9
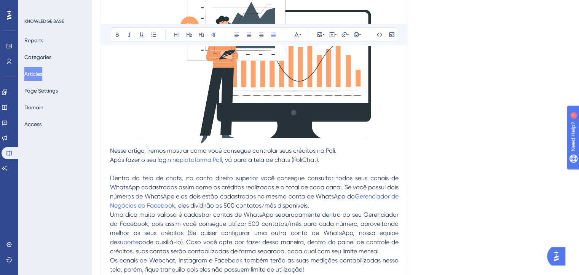
click at [339, 207] on p "Dentro da tela de chats, no canto direito superior você consegue consultar todo…" at bounding box center [254, 191] width 288 height 37
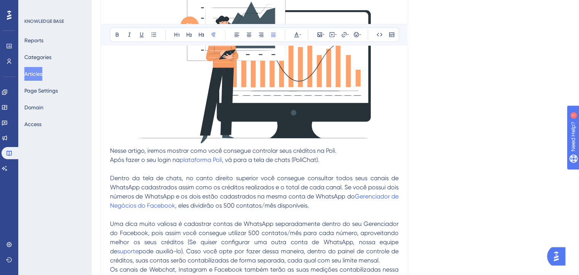
scroll to position [298, 0]
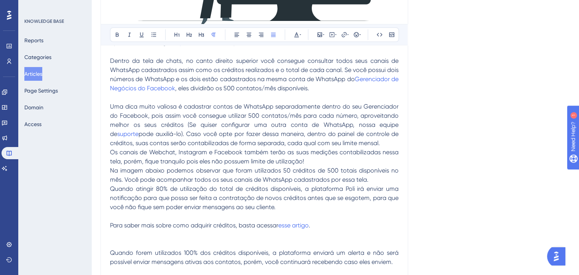
click at [380, 140] on p "Uma dica muito valiosa é cadastrar contas de WhatsApp separadamente dentro do s…" at bounding box center [254, 125] width 288 height 46
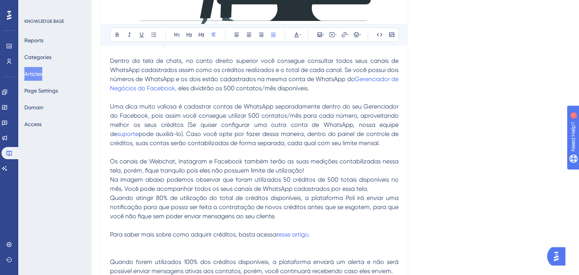
click at [367, 190] on span "Na imagem abaixo podemos observar que foram utilizados 50 créditos de 500 totai…" at bounding box center [255, 184] width 290 height 16
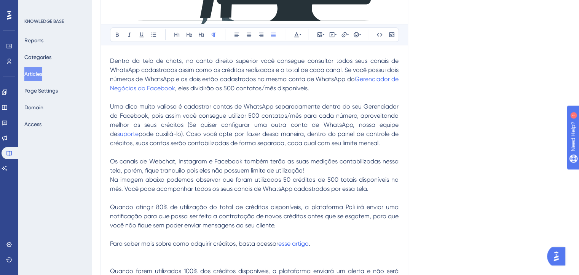
click at [227, 267] on span "Quando forem utilizados 100% dos créditos disponíveis, a plataforma enviará um …" at bounding box center [255, 275] width 290 height 16
click at [234, 257] on p at bounding box center [254, 261] width 288 height 9
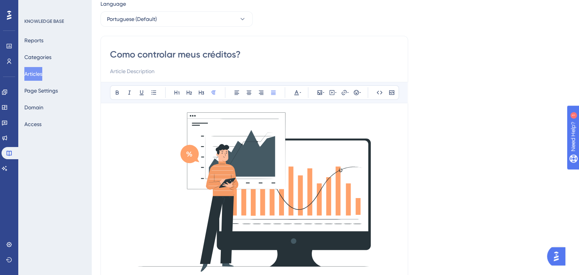
scroll to position [0, 0]
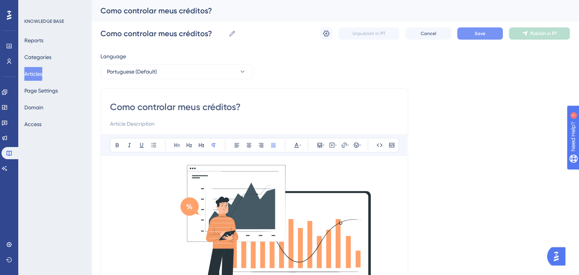
click at [496, 33] on button "Save" at bounding box center [480, 33] width 46 height 12
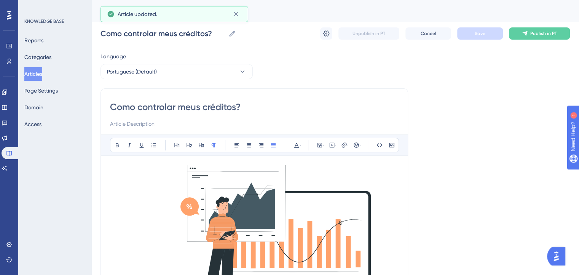
click at [35, 75] on button "Articles" at bounding box center [33, 74] width 18 height 14
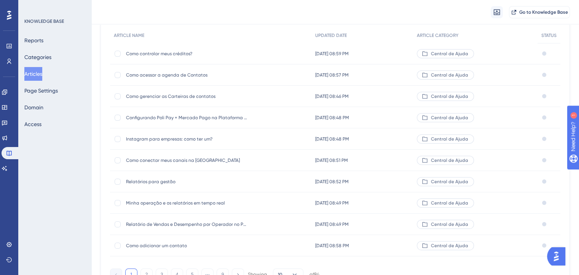
scroll to position [112, 0]
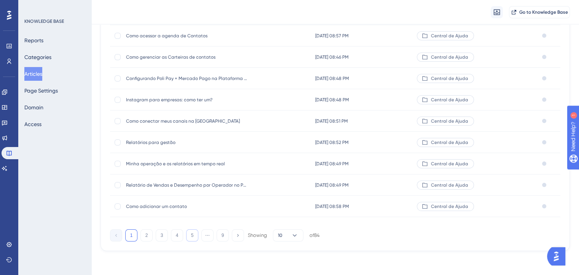
click at [194, 233] on button "5" at bounding box center [192, 235] width 12 height 12
click at [191, 238] on button "6" at bounding box center [192, 235] width 12 height 12
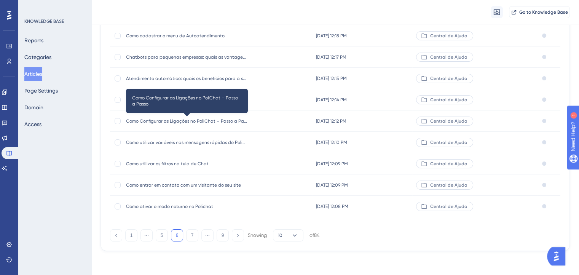
click at [176, 119] on span "Como Configurar as Ligações no PoliChat – Passo a Passo" at bounding box center [187, 121] width 122 height 6
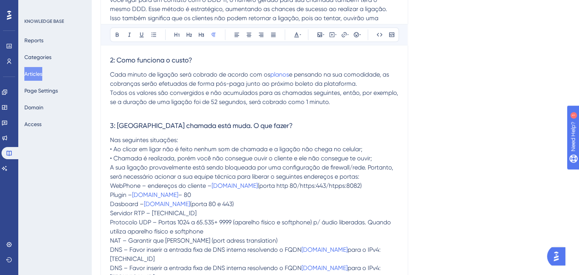
scroll to position [498, 0]
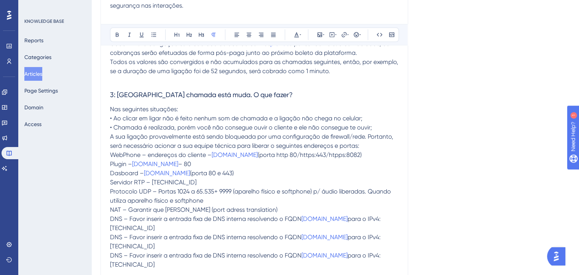
click at [187, 111] on p "Nas seguintes situações:" at bounding box center [254, 109] width 288 height 9
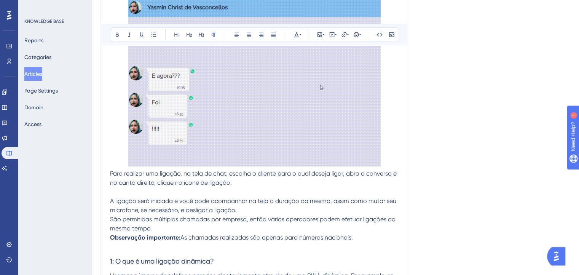
scroll to position [0, 0]
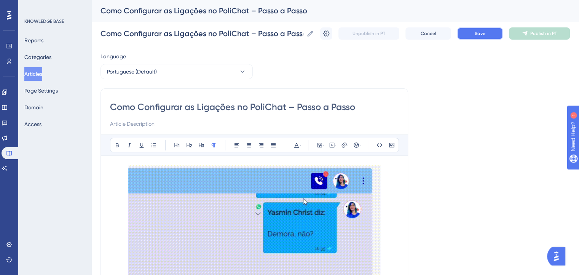
click at [475, 30] on button "Save" at bounding box center [480, 33] width 46 height 12
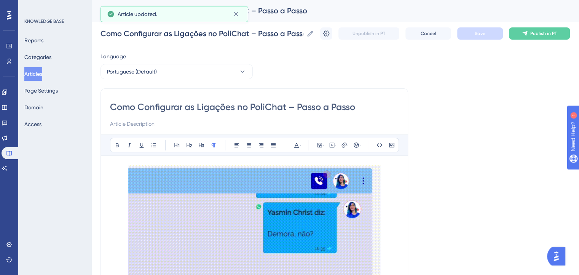
click at [32, 76] on button "Articles" at bounding box center [33, 74] width 18 height 14
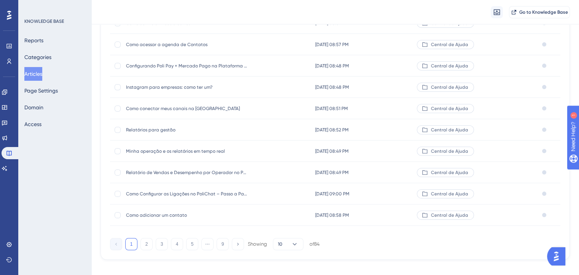
scroll to position [112, 0]
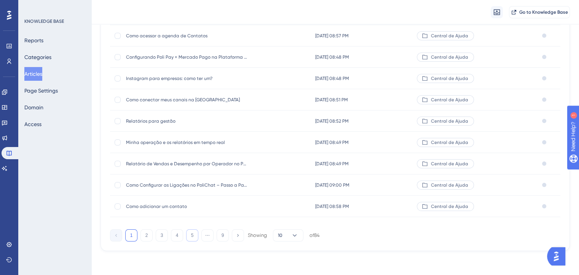
click at [194, 235] on button "5" at bounding box center [192, 235] width 12 height 12
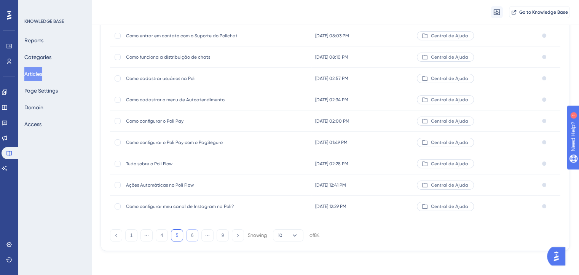
click at [194, 235] on button "6" at bounding box center [192, 235] width 12 height 12
click at [172, 119] on span "Nova versão do Chatbot" at bounding box center [187, 121] width 122 height 6
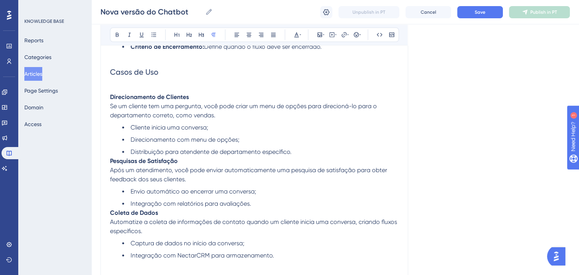
scroll to position [1293, 0]
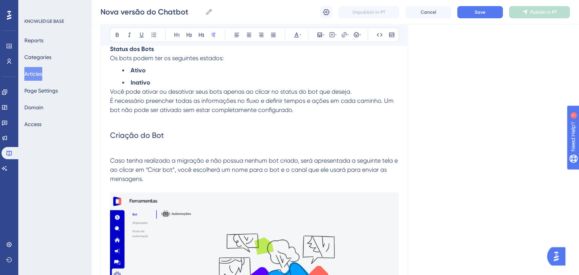
click at [41, 76] on button "Articles" at bounding box center [33, 74] width 18 height 14
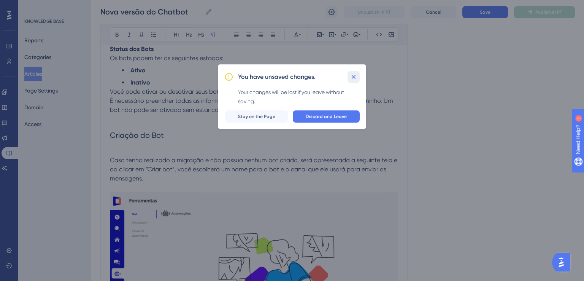
click at [355, 71] on button at bounding box center [354, 77] width 12 height 12
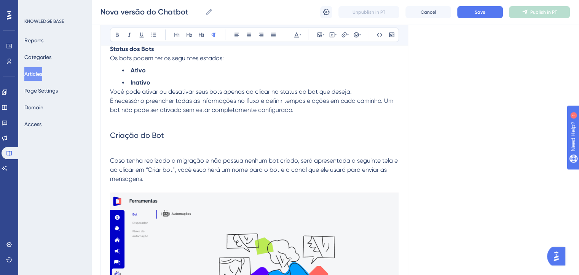
click at [457, 19] on div "Nova versão do Chatbot Nova versão do Chatbot Unpublish in PT Cancel Save Publi…" at bounding box center [334, 12] width 487 height 24
click at [472, 14] on button "Save" at bounding box center [480, 12] width 46 height 12
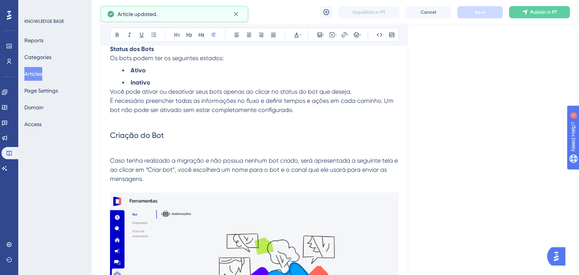
click at [37, 73] on button "Articles" at bounding box center [33, 74] width 18 height 14
